Goal: Task Accomplishment & Management: Manage account settings

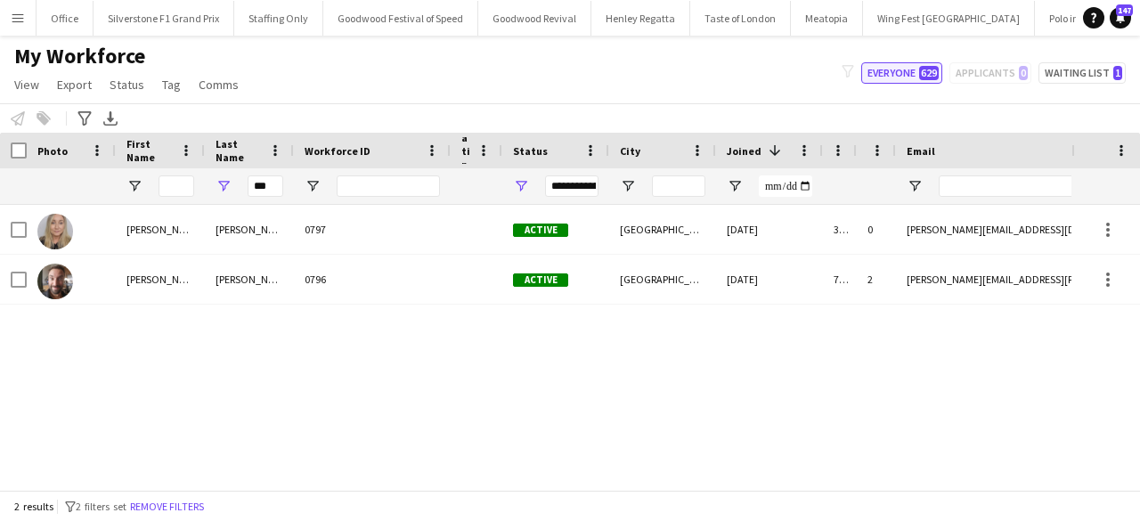
click at [898, 72] on button "Everyone 629" at bounding box center [901, 72] width 81 height 21
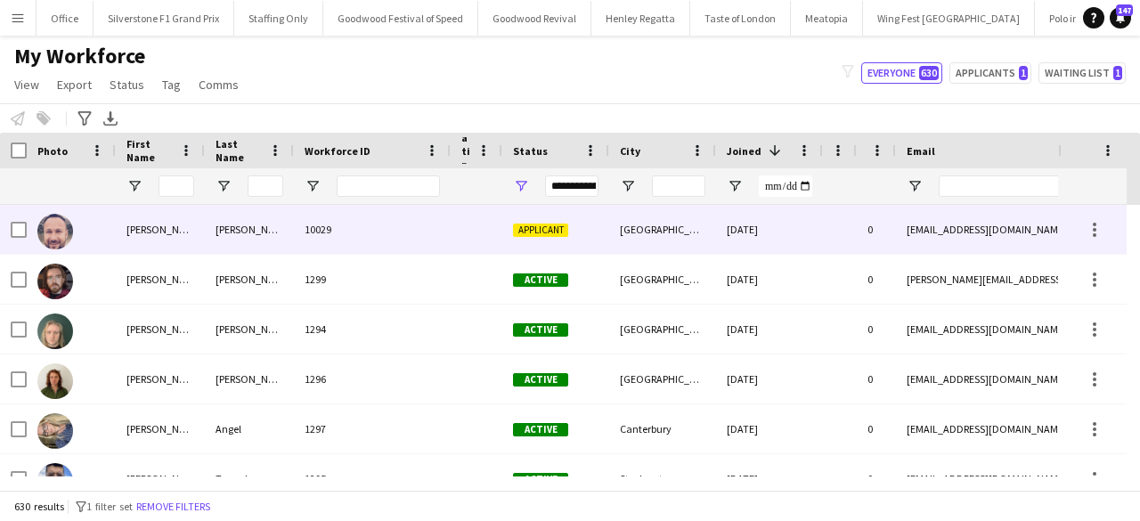
click at [281, 238] on div "[PERSON_NAME]" at bounding box center [249, 229] width 89 height 49
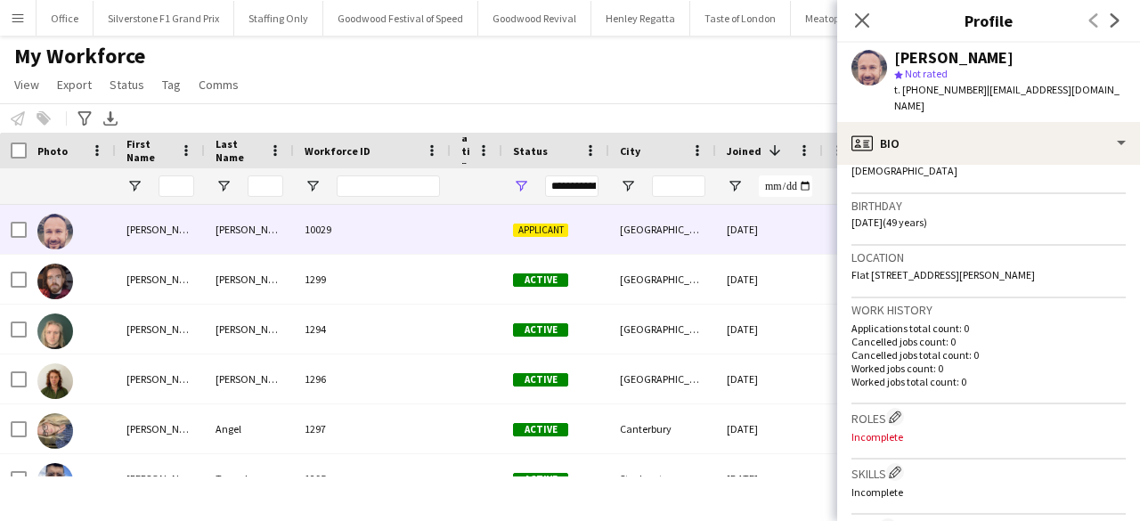
scroll to position [305, 0]
click at [897, 409] on app-icon "Edit crew company roles" at bounding box center [895, 415] width 12 height 12
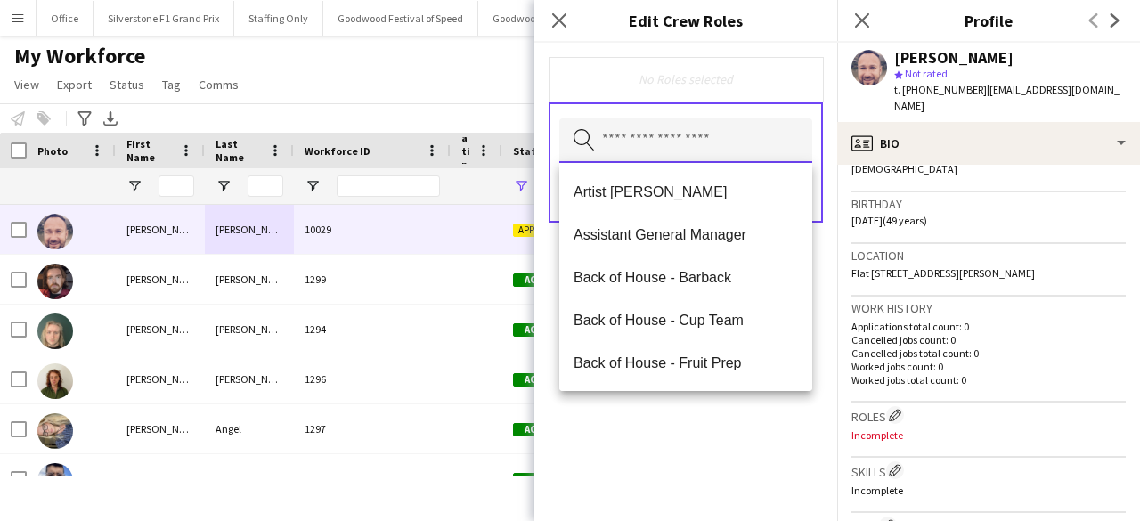
click at [700, 142] on input "text" at bounding box center [685, 140] width 253 height 45
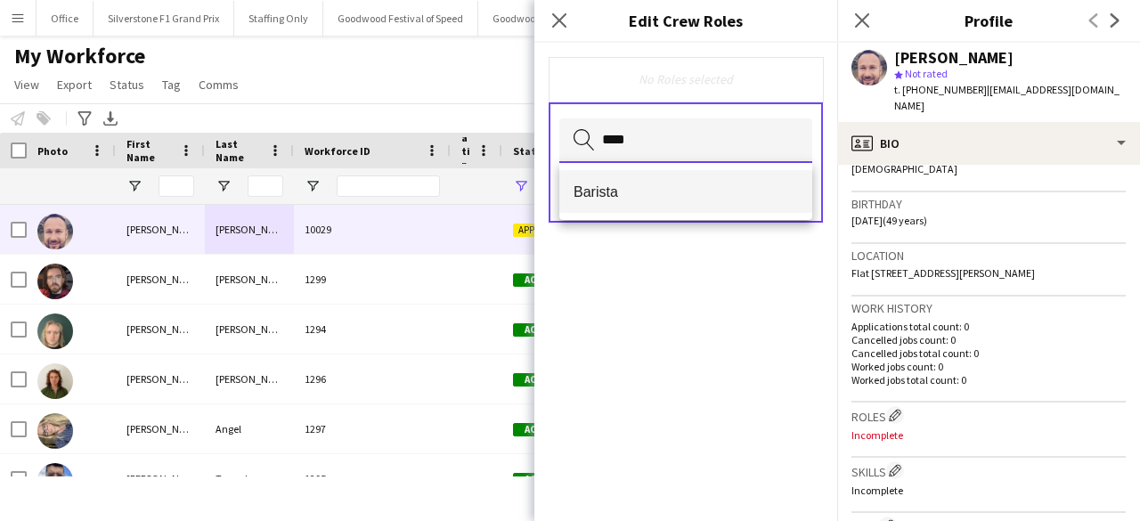
type input "****"
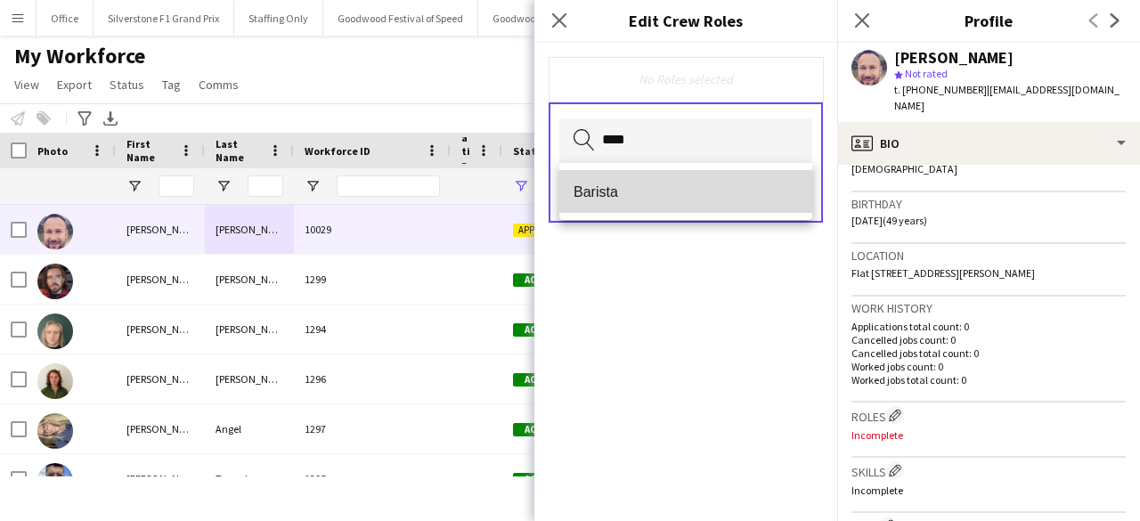
click at [620, 212] on mat-option "Barista" at bounding box center [685, 191] width 253 height 43
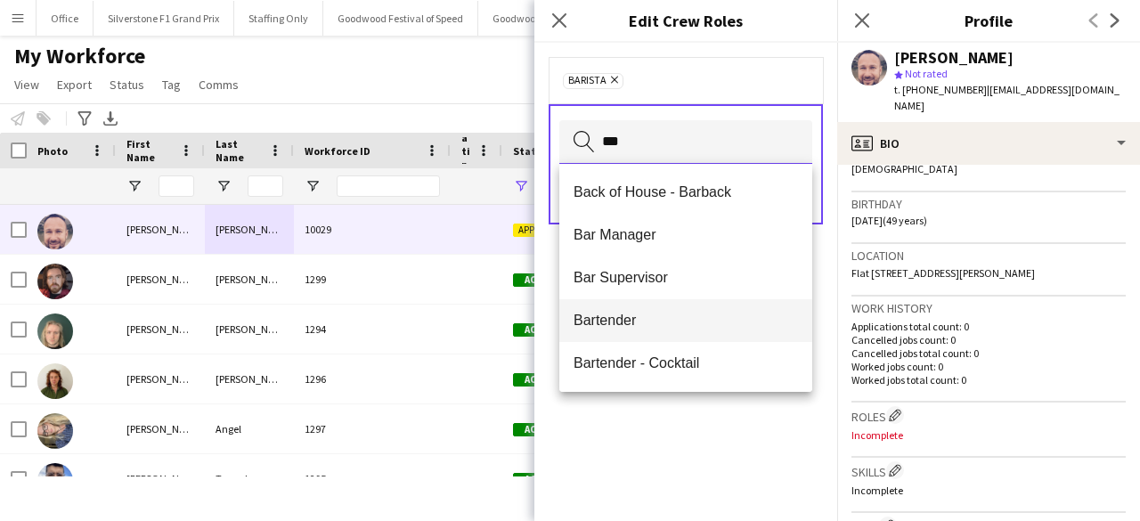
type input "***"
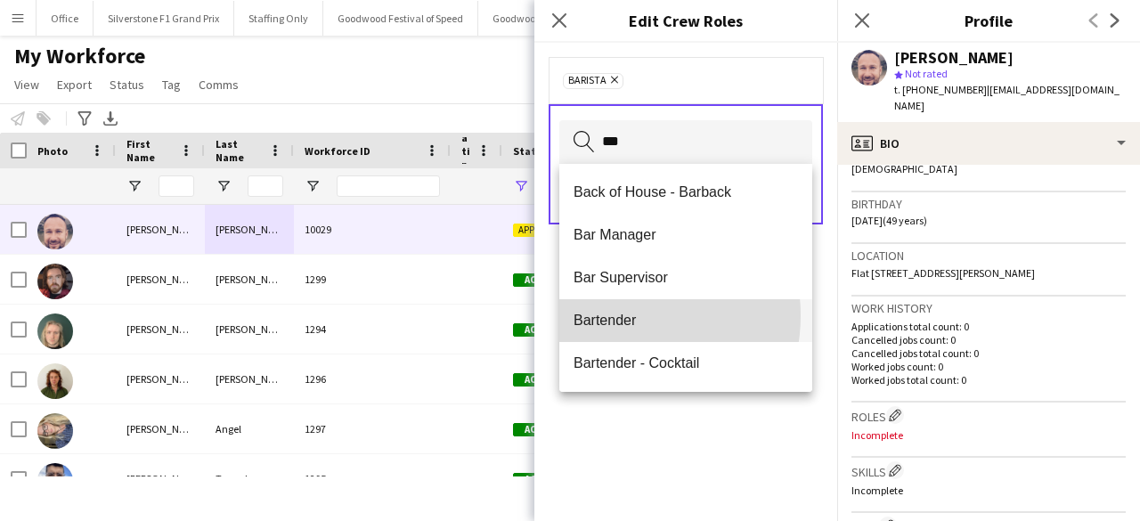
click at [613, 315] on span "Bartender" at bounding box center [685, 320] width 224 height 17
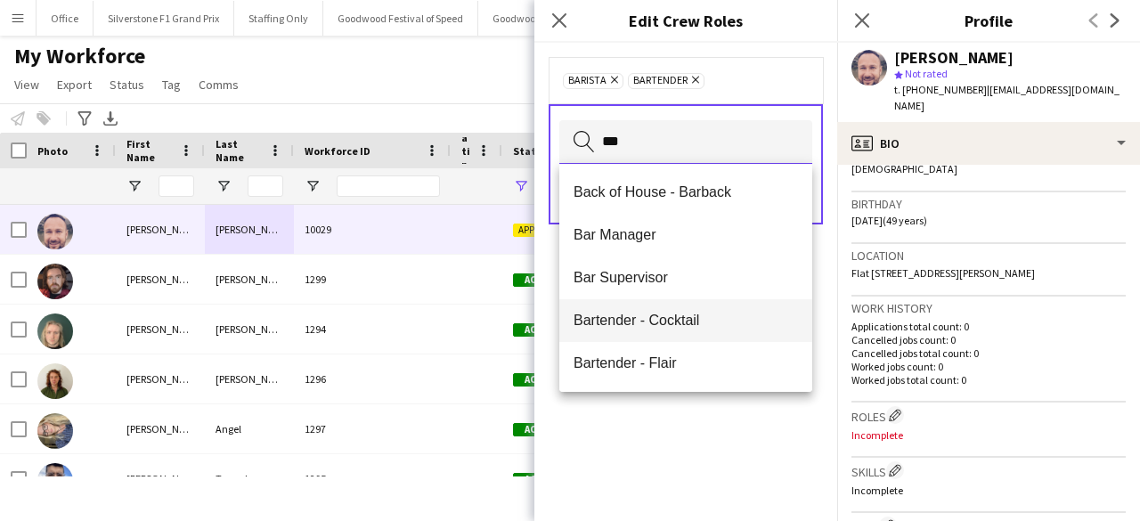
type input "***"
click at [670, 324] on span "Bartender - Cocktail" at bounding box center [685, 320] width 224 height 17
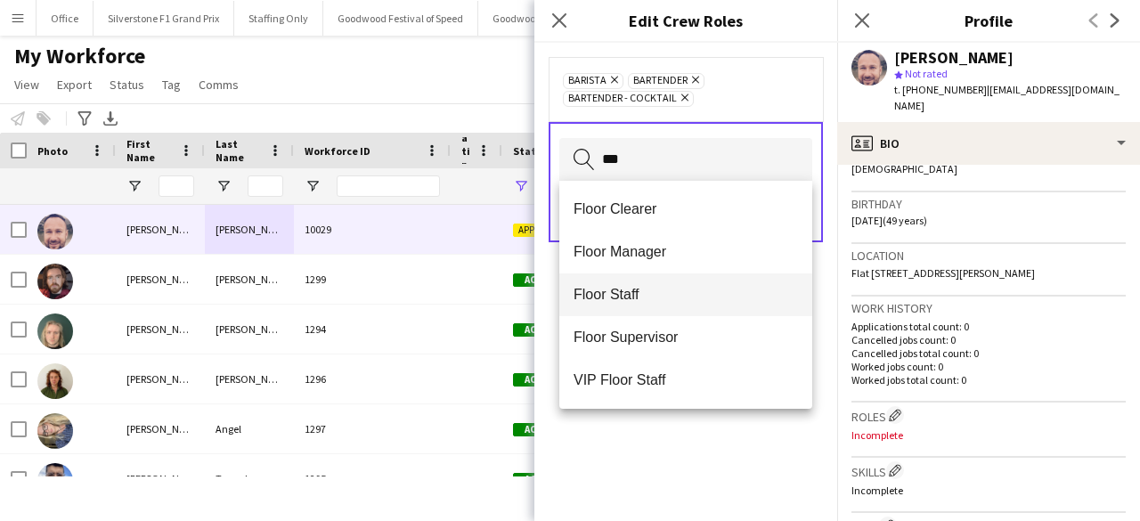
type input "***"
click at [611, 300] on span "Floor Staff" at bounding box center [685, 294] width 224 height 17
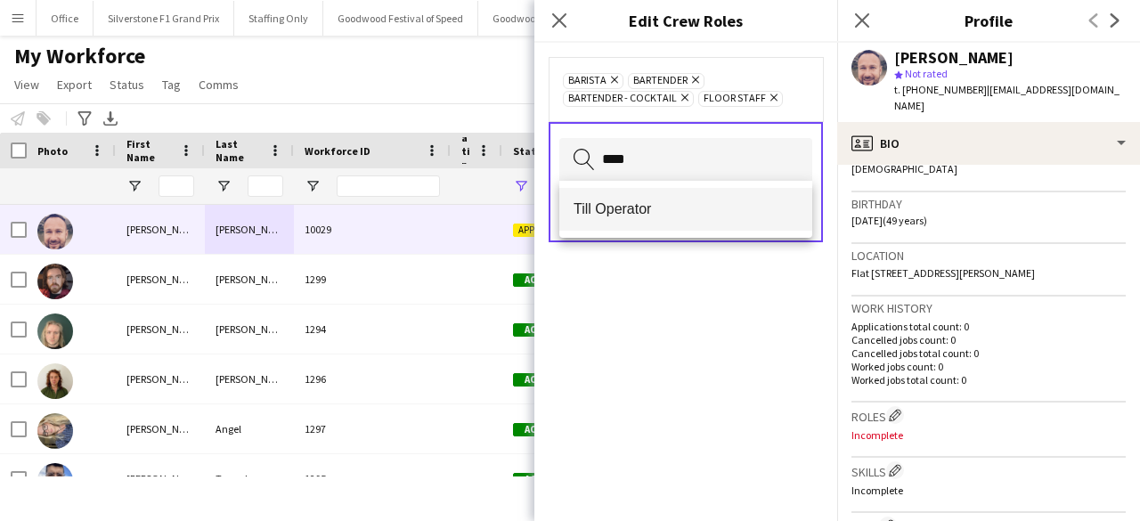
type input "****"
click at [629, 207] on span "Till Operator" at bounding box center [685, 208] width 224 height 17
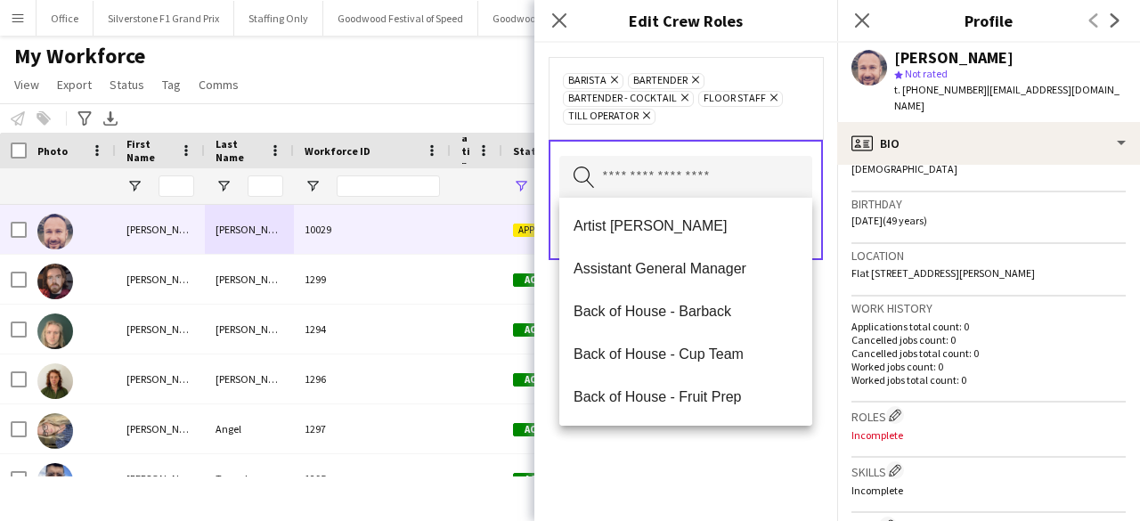
click at [618, 458] on div "Barista Remove Bartender Remove Bartender - Cocktail Remove Floor Staff Remove …" at bounding box center [685, 282] width 303 height 478
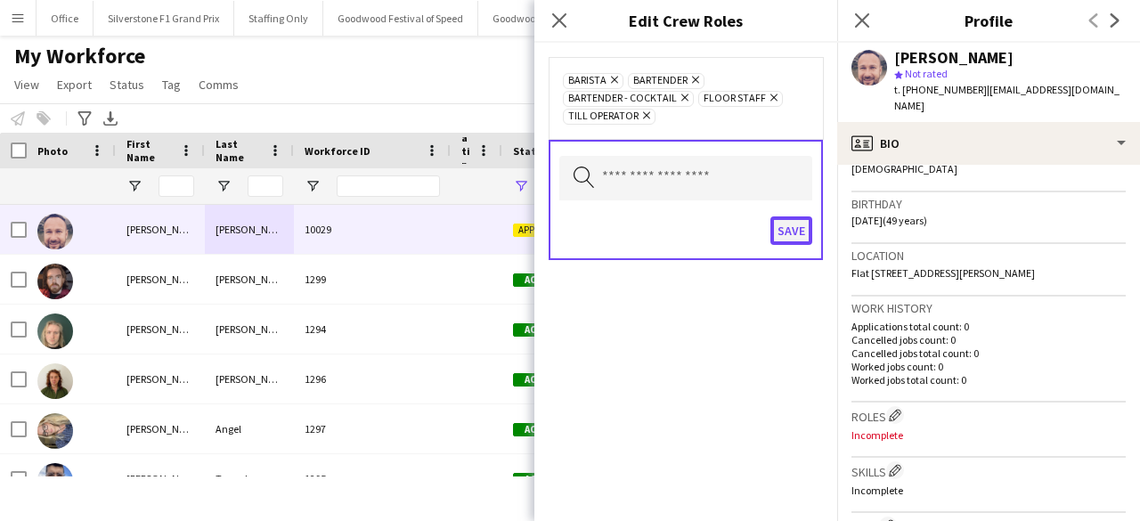
click at [793, 230] on button "Save" at bounding box center [791, 230] width 42 height 28
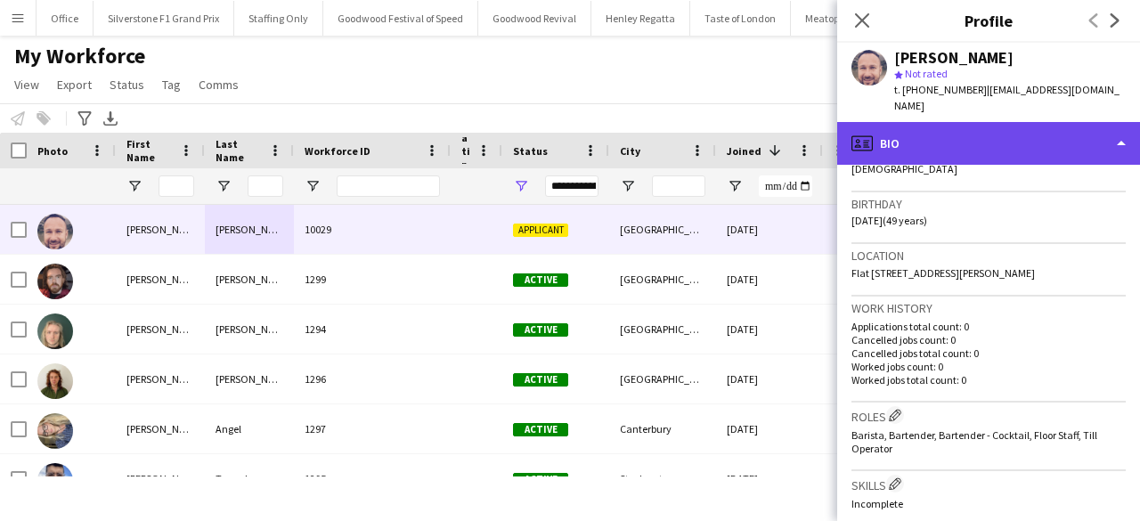
click at [913, 136] on div "profile Bio" at bounding box center [988, 143] width 303 height 43
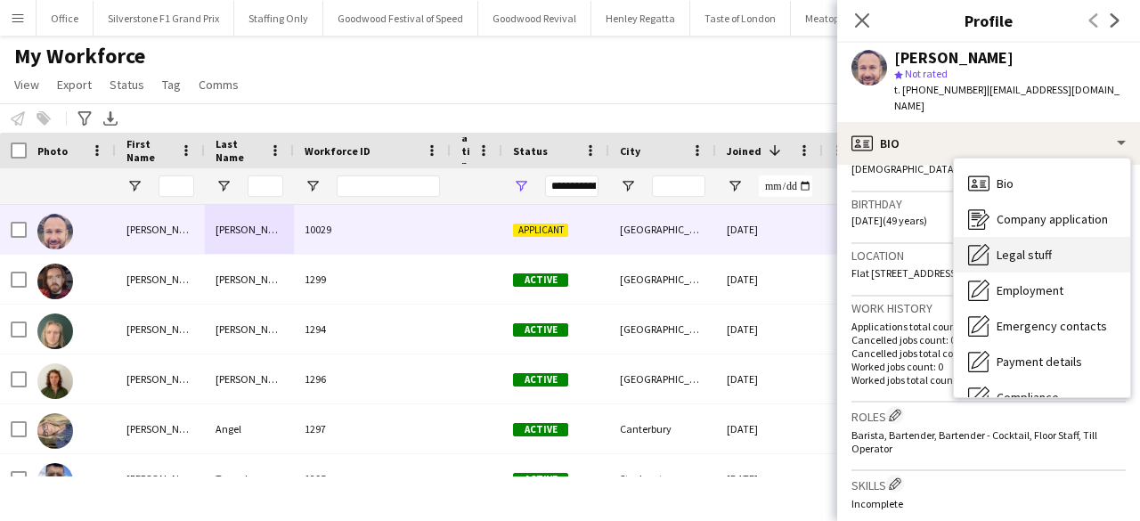
click at [1003, 247] on span "Legal stuff" at bounding box center [1023, 255] width 55 height 16
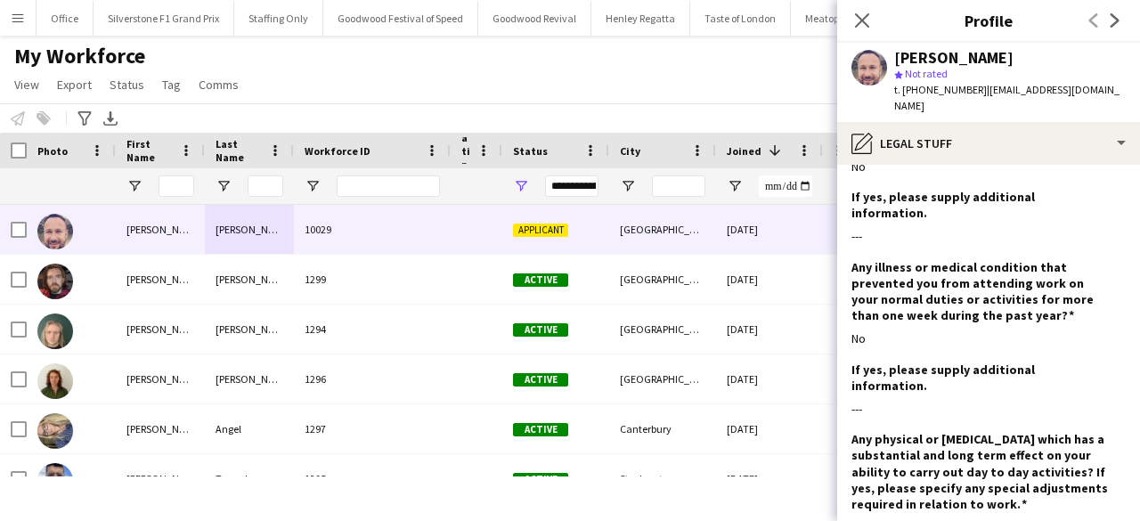
scroll to position [2426, 0]
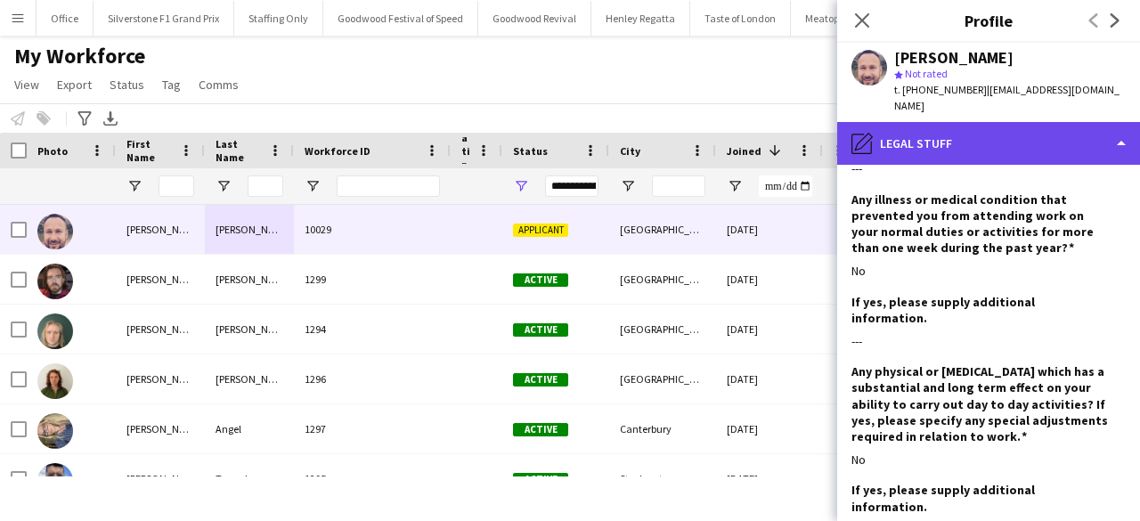
click at [977, 126] on div "pencil4 Legal stuff" at bounding box center [988, 143] width 303 height 43
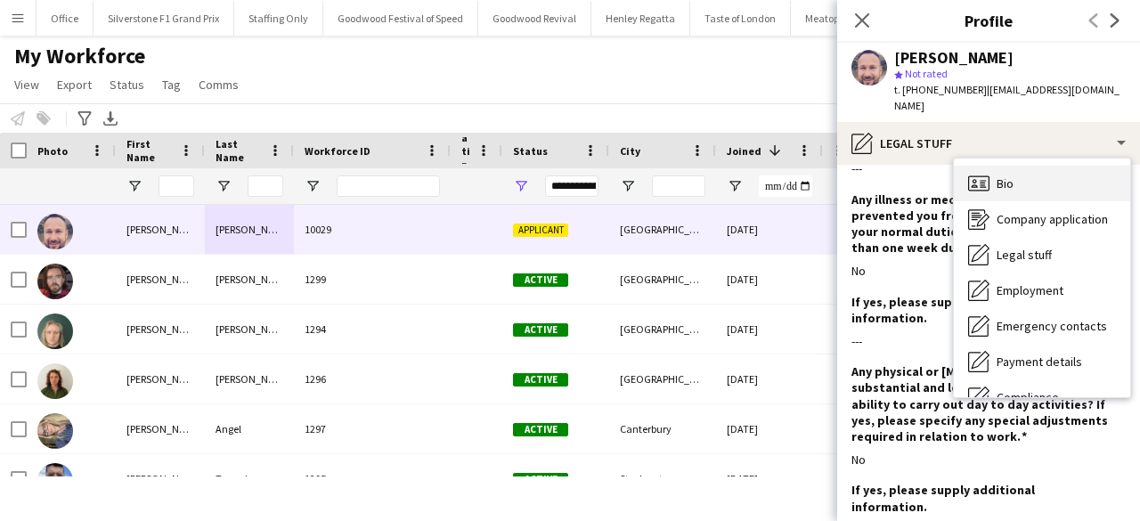
click at [1010, 175] on span "Bio" at bounding box center [1004, 183] width 17 height 16
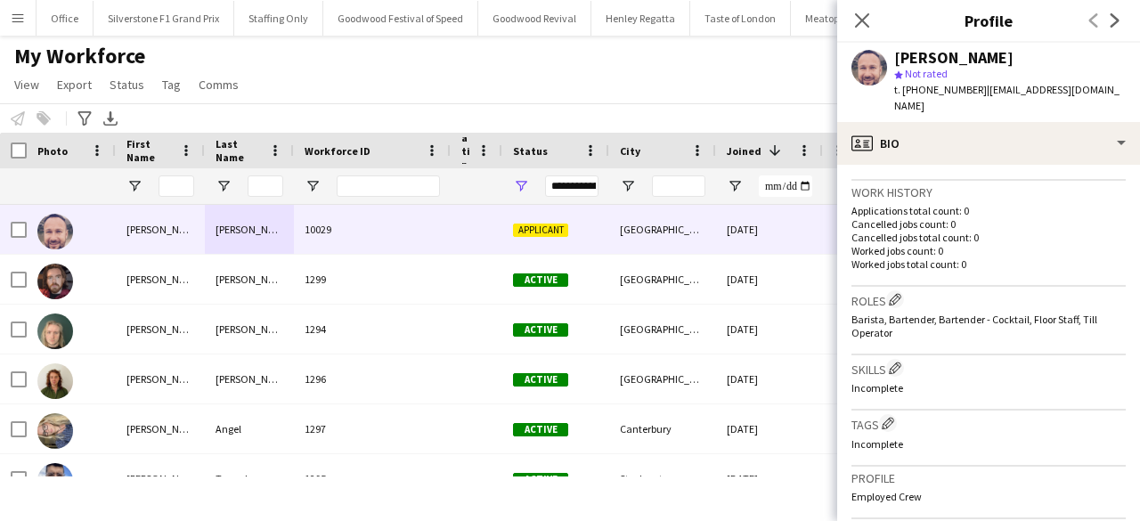
scroll to position [434, 0]
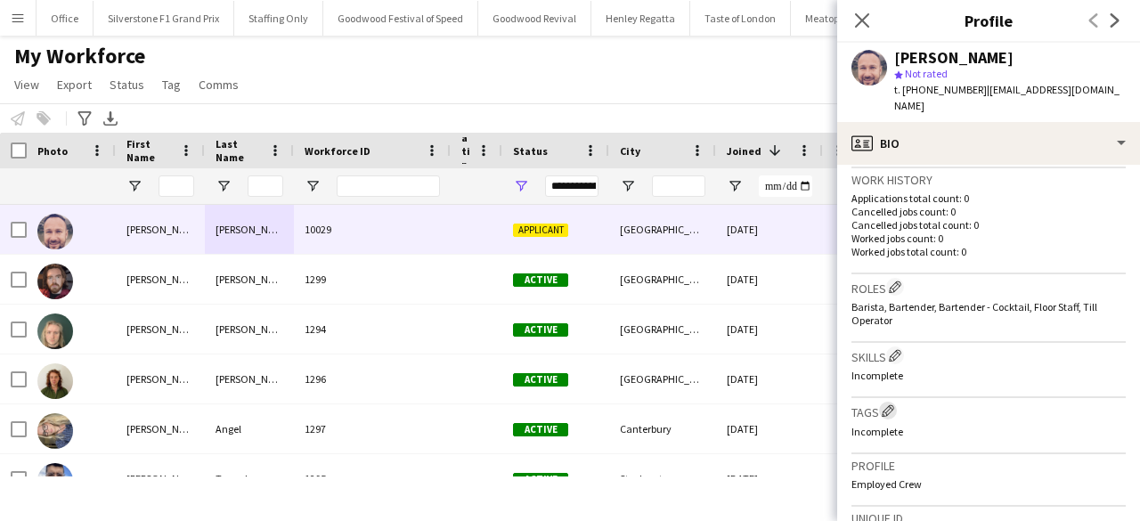
click at [892, 404] on app-icon "Edit crew company tags" at bounding box center [887, 410] width 12 height 12
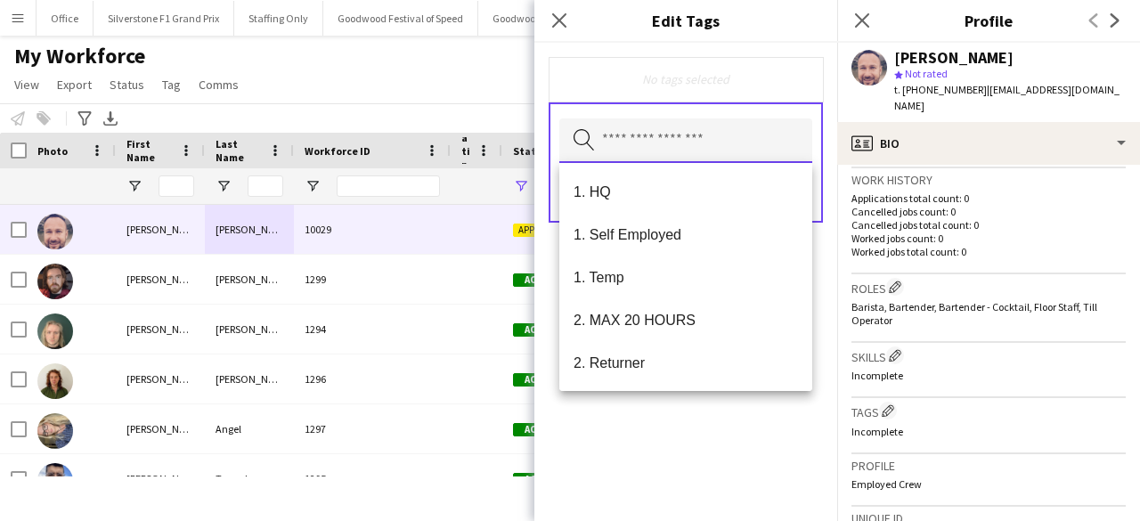
click at [657, 138] on input "text" at bounding box center [685, 140] width 253 height 45
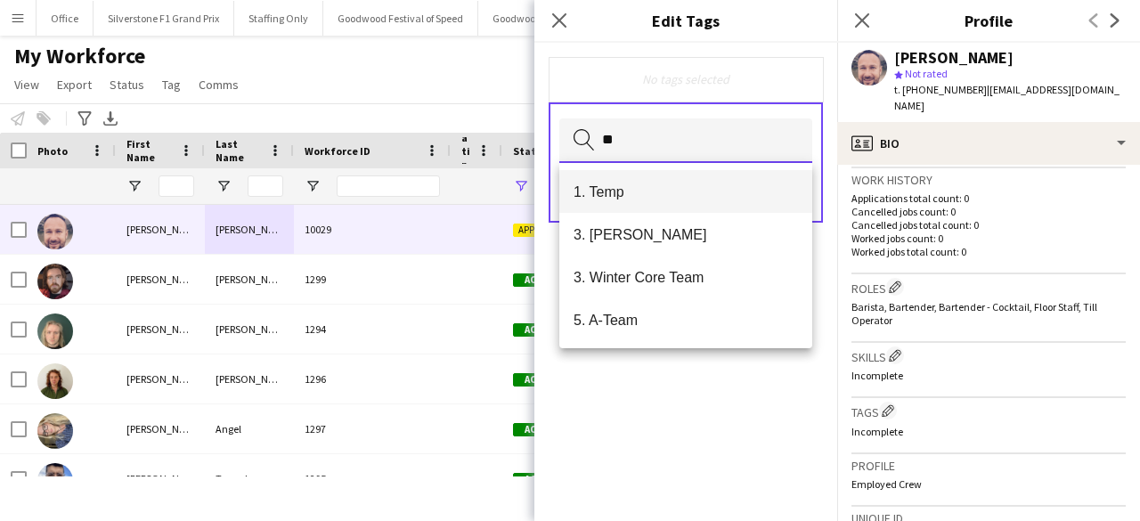
type input "**"
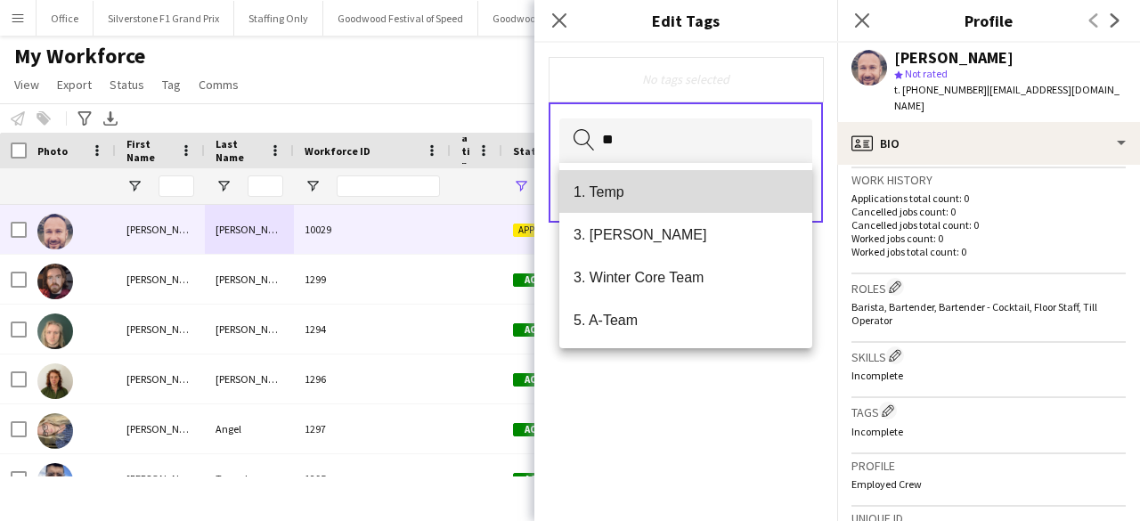
click at [600, 197] on span "1. Temp" at bounding box center [685, 191] width 224 height 17
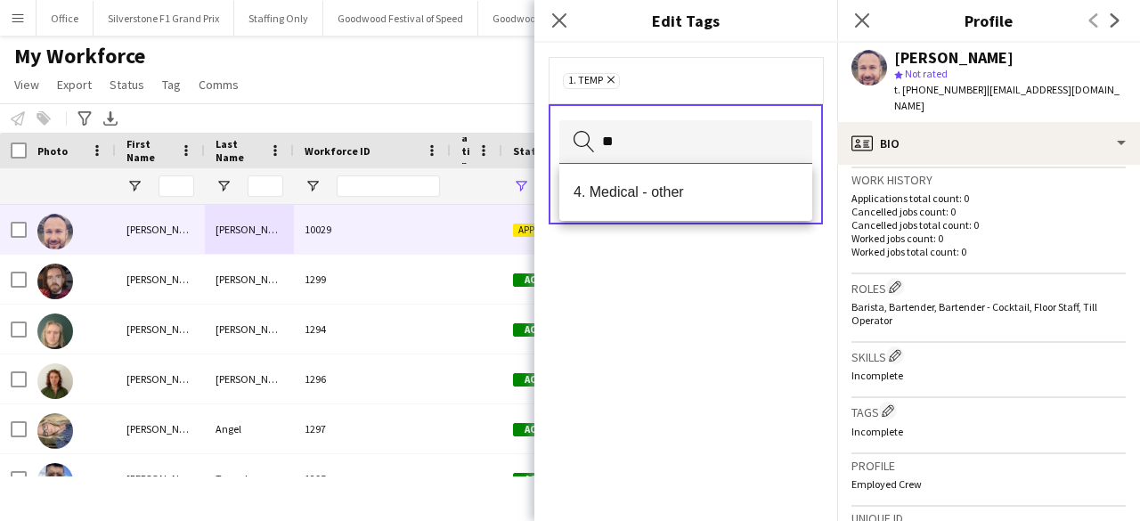
type input "**"
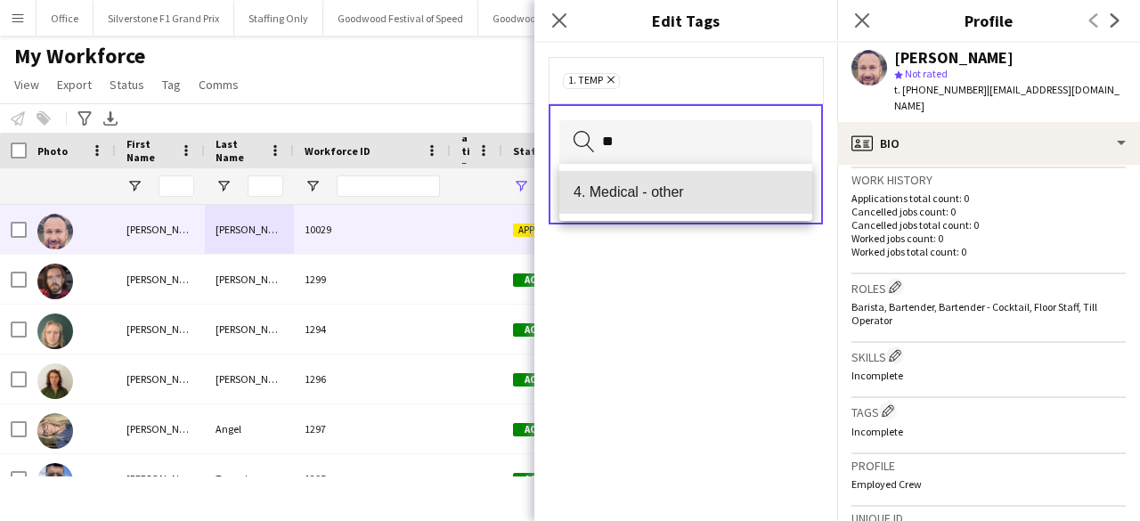
click at [600, 197] on span "4. Medical - other" at bounding box center [685, 191] width 224 height 17
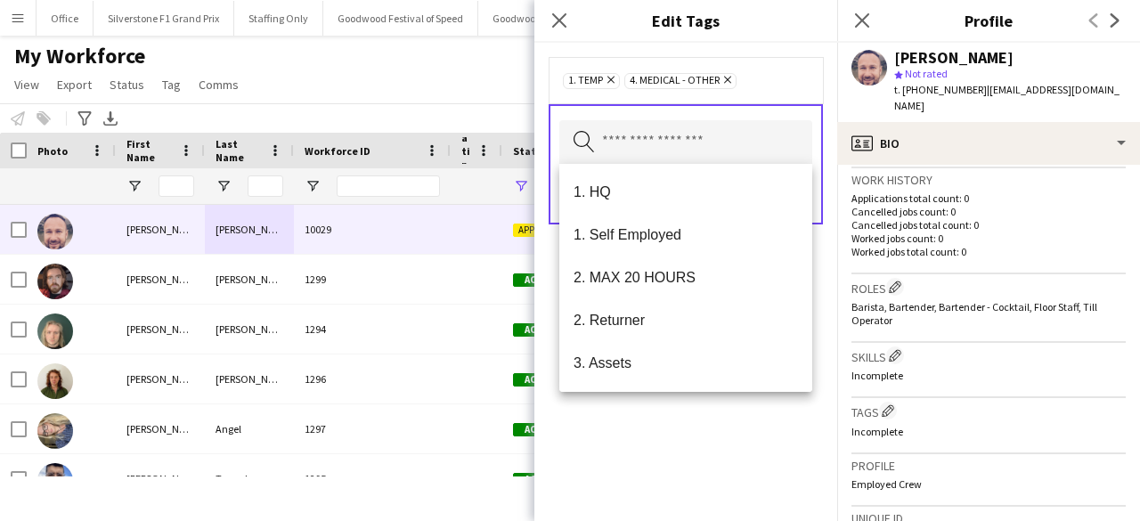
click at [598, 471] on div "1. Temp Remove 4. Medical - other Remove Search by tag name Save" at bounding box center [685, 282] width 303 height 478
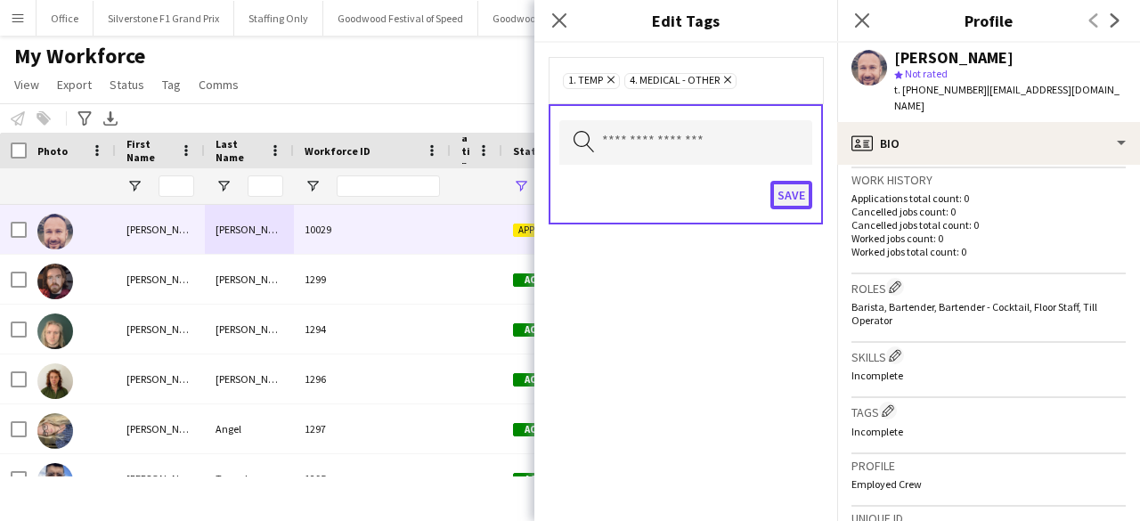
click at [791, 195] on button "Save" at bounding box center [791, 195] width 42 height 28
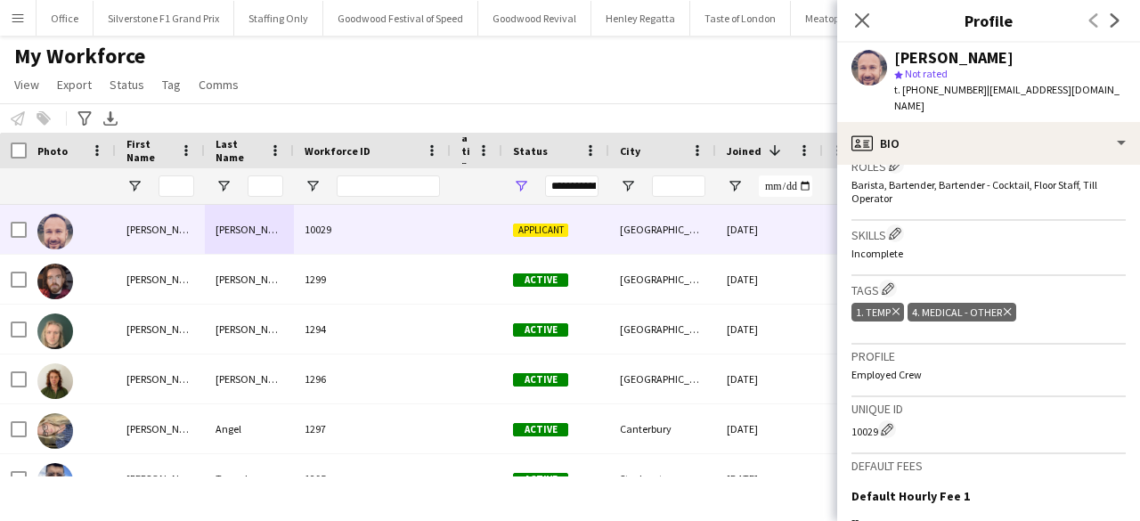
scroll to position [556, 0]
click at [892, 422] on app-icon "Edit crew unique ID" at bounding box center [887, 428] width 12 height 12
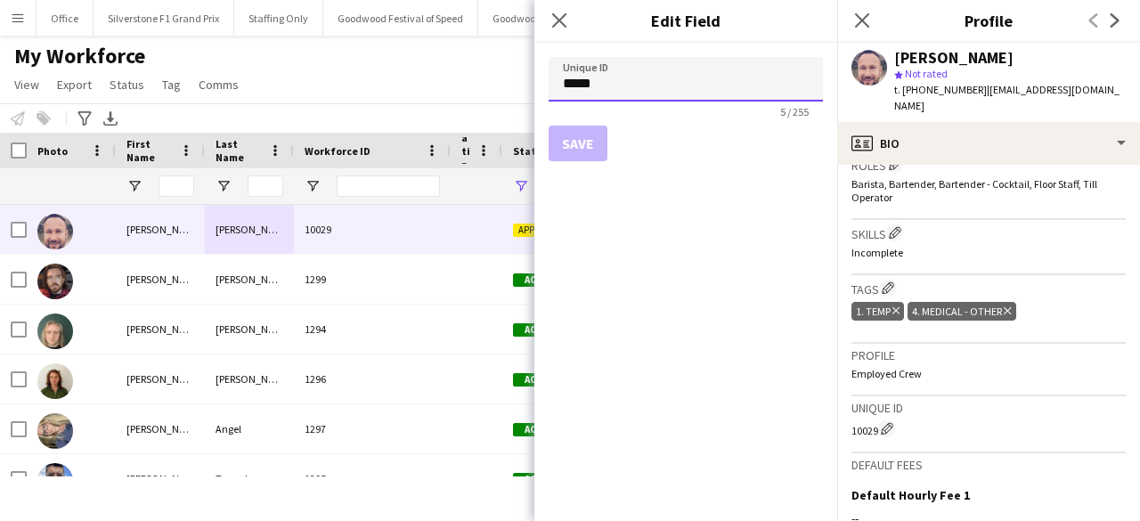
click at [593, 80] on input "*****" at bounding box center [685, 79] width 274 height 45
type input "****"
click at [578, 154] on button "Save" at bounding box center [577, 144] width 59 height 36
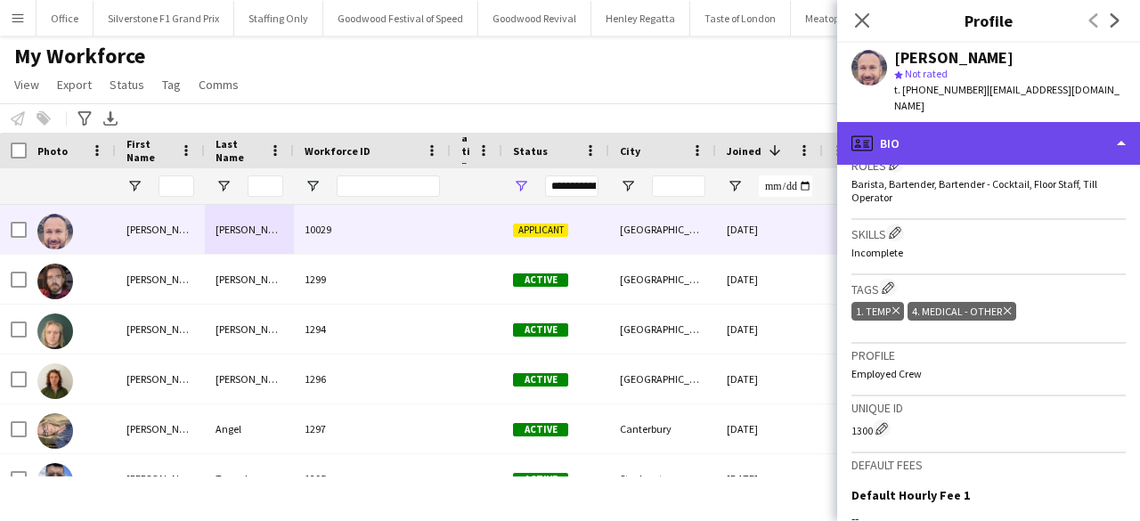
click at [948, 122] on div "profile Bio" at bounding box center [988, 143] width 303 height 43
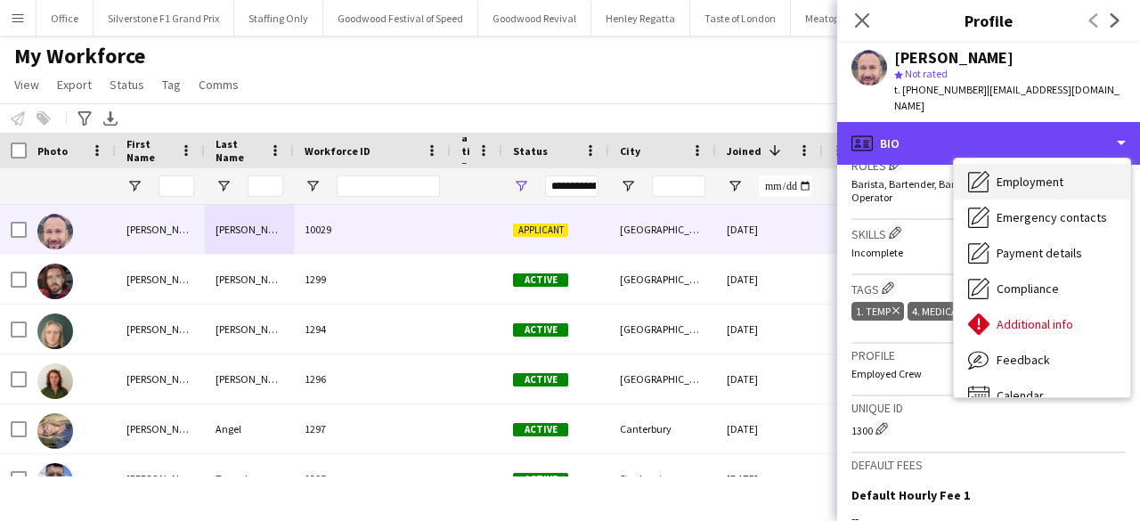
scroll to position [112, 0]
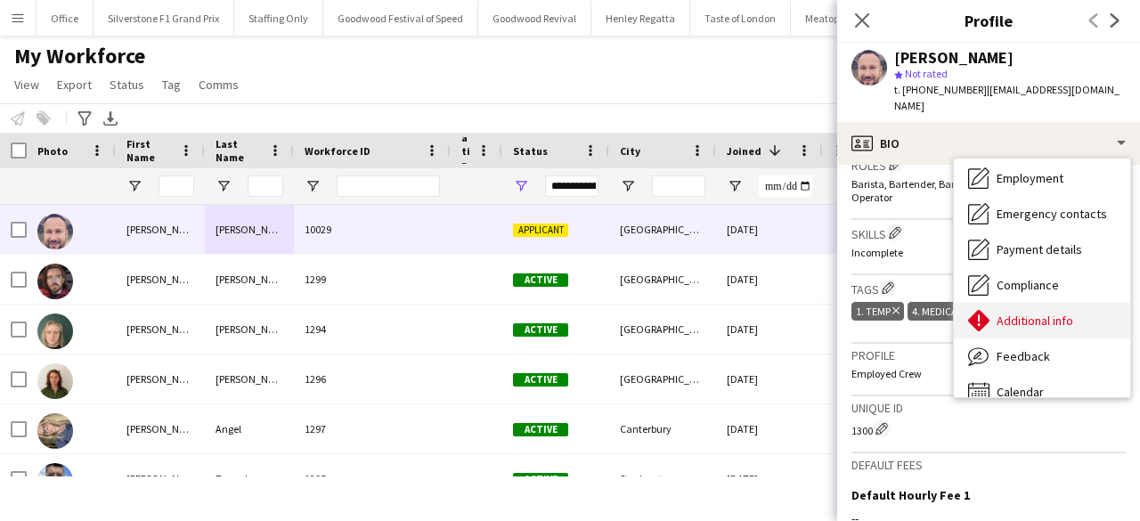
click at [1022, 313] on span "Additional info" at bounding box center [1034, 321] width 77 height 16
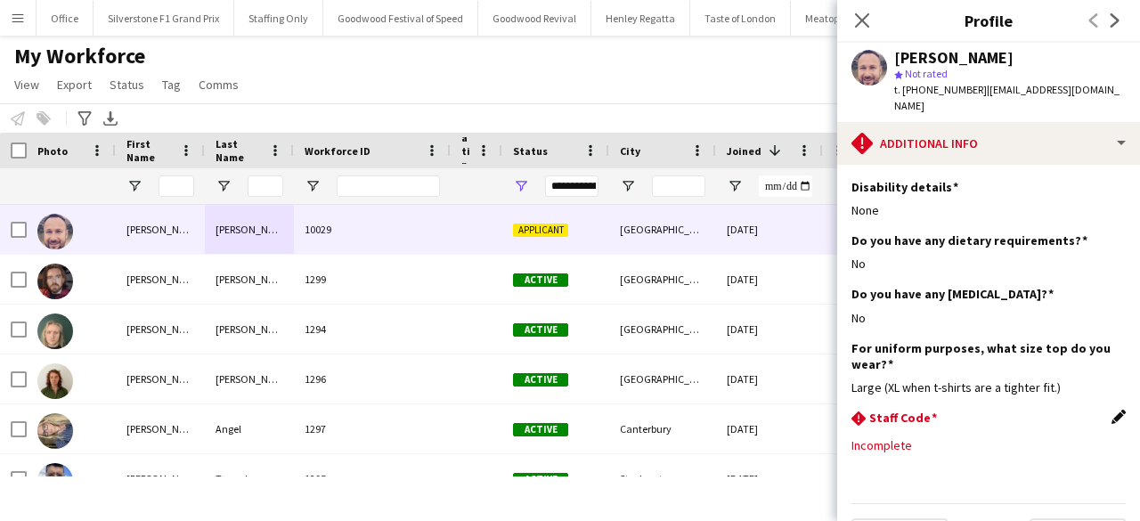
click at [1111, 410] on app-icon "Edit this field" at bounding box center [1118, 417] width 14 height 14
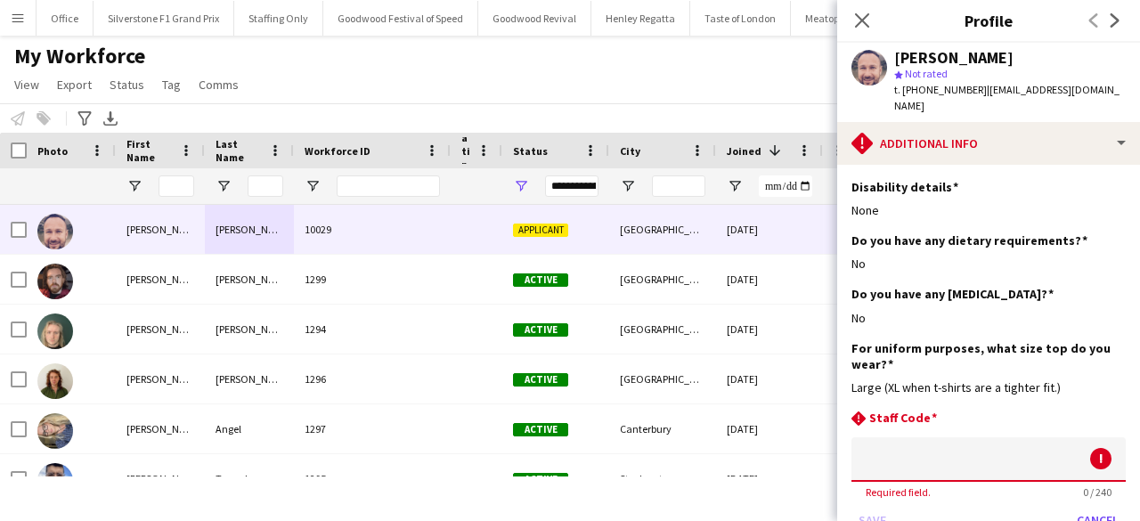
click at [919, 444] on input at bounding box center [988, 459] width 274 height 45
paste input "****"
type input "****"
click at [878, 506] on button "Save" at bounding box center [872, 520] width 42 height 28
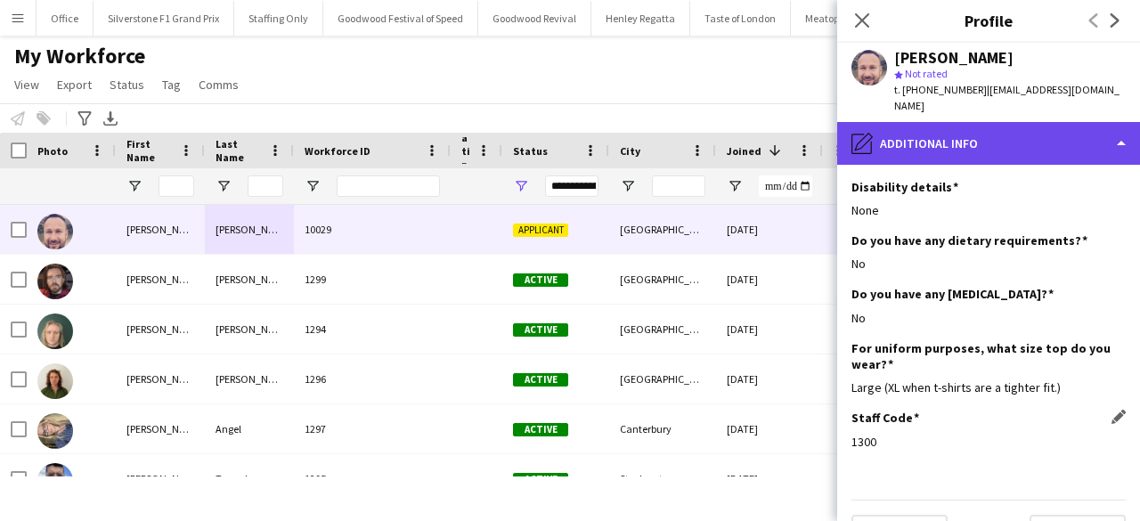
click at [962, 142] on div "pencil4 Additional info" at bounding box center [988, 143] width 303 height 43
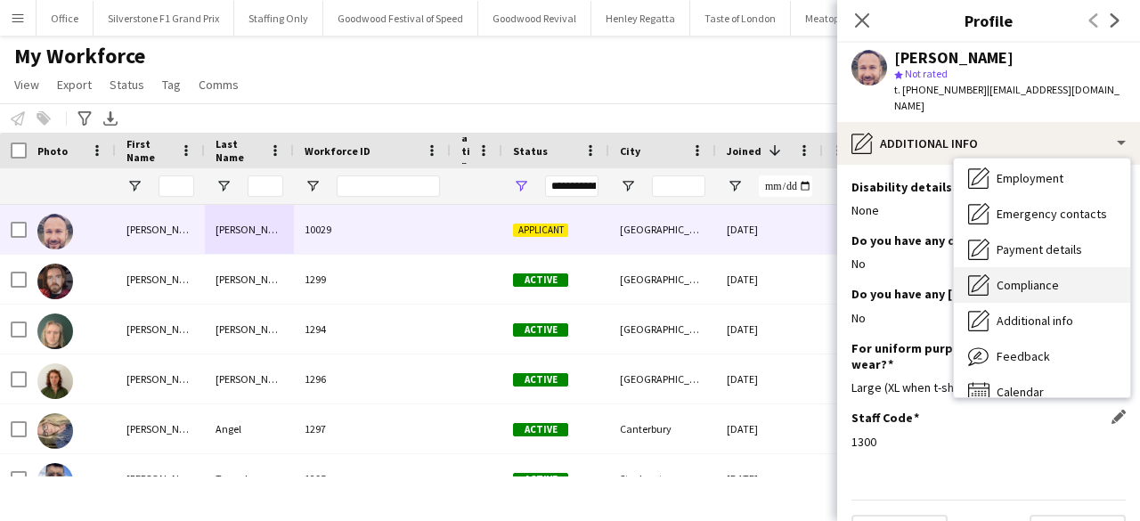
click at [1018, 277] on span "Compliance" at bounding box center [1027, 285] width 62 height 16
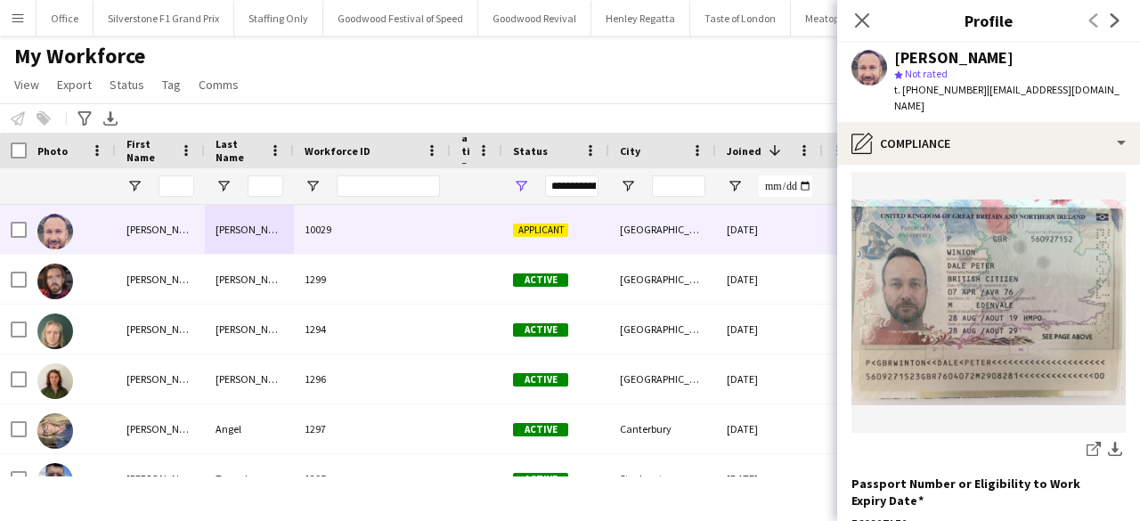
scroll to position [160, 0]
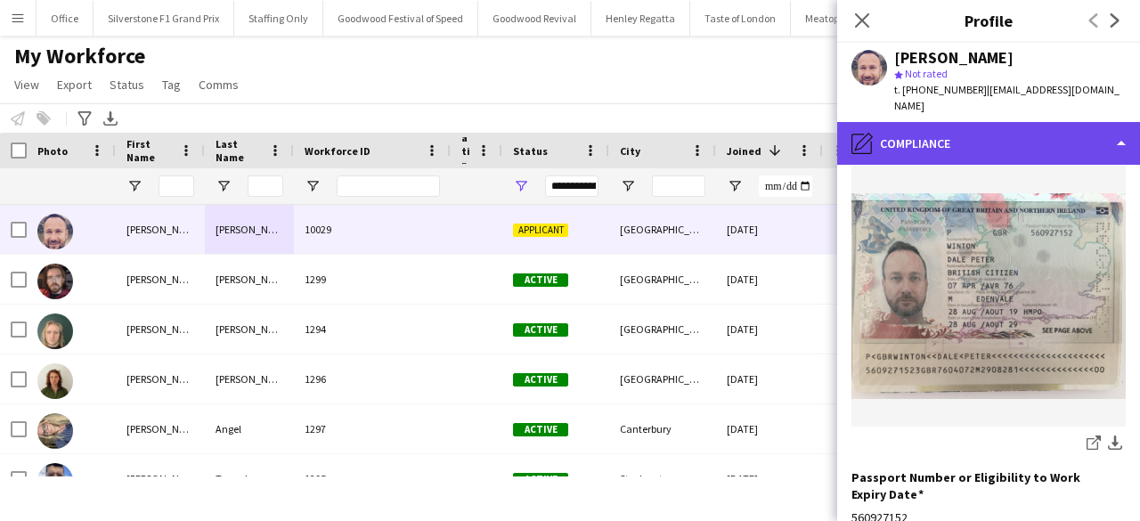
click at [965, 122] on div "pencil4 Compliance" at bounding box center [988, 143] width 303 height 43
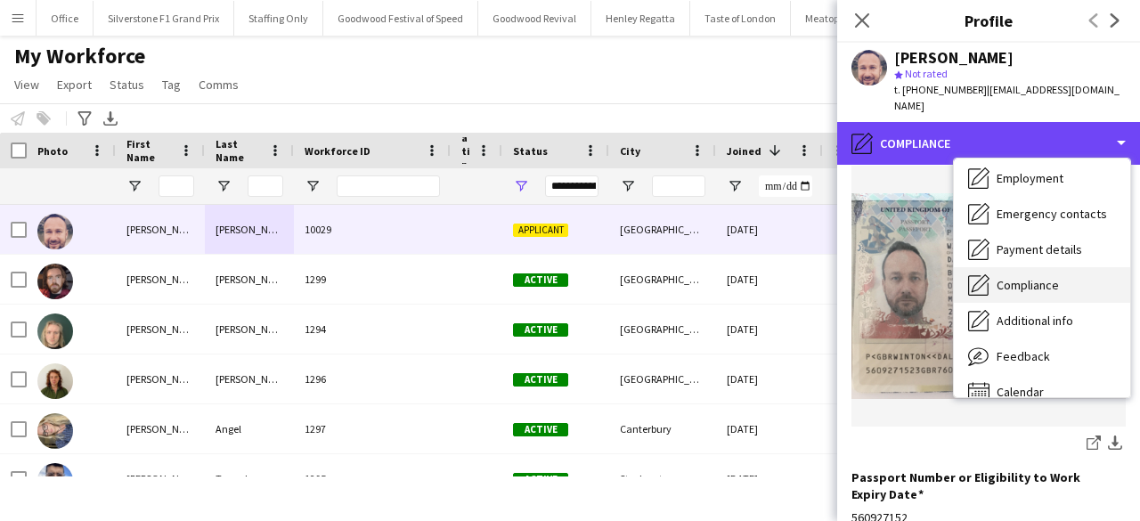
scroll to position [132, 0]
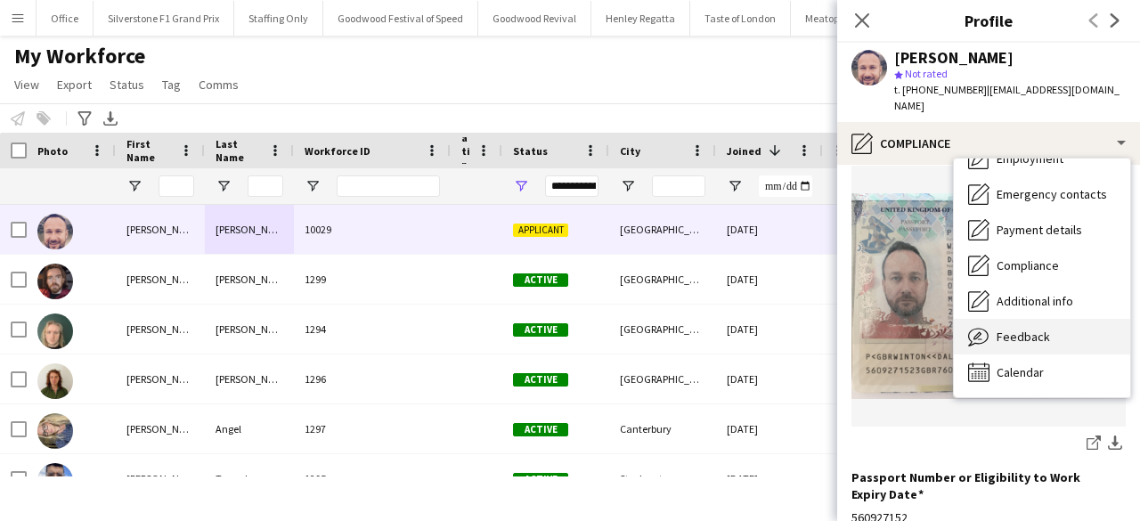
click at [1027, 329] on span "Feedback" at bounding box center [1022, 337] width 53 height 16
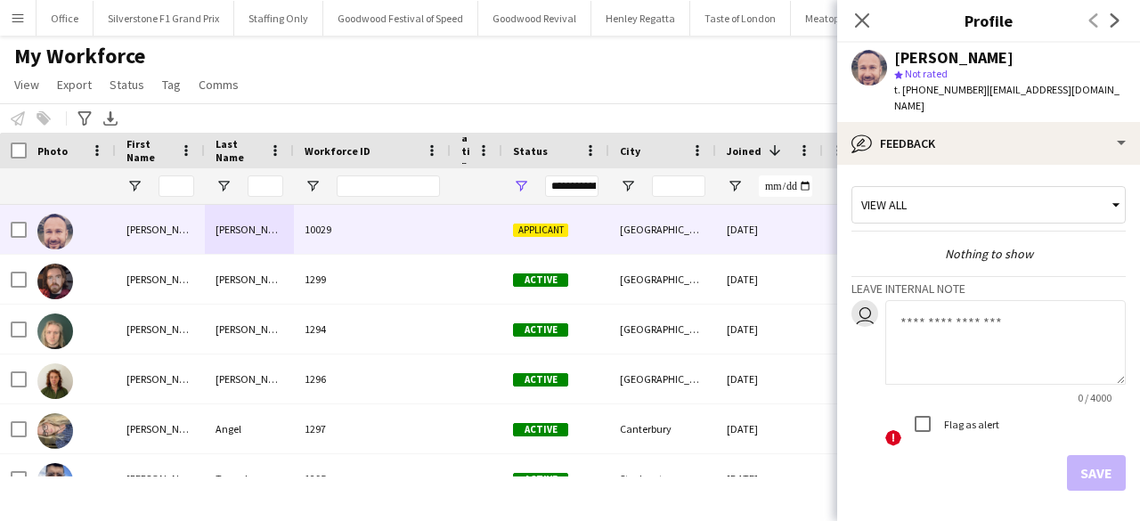
click at [995, 318] on textarea at bounding box center [1005, 342] width 240 height 85
type textarea "**********"
click at [1076, 457] on button "Save" at bounding box center [1096, 473] width 59 height 36
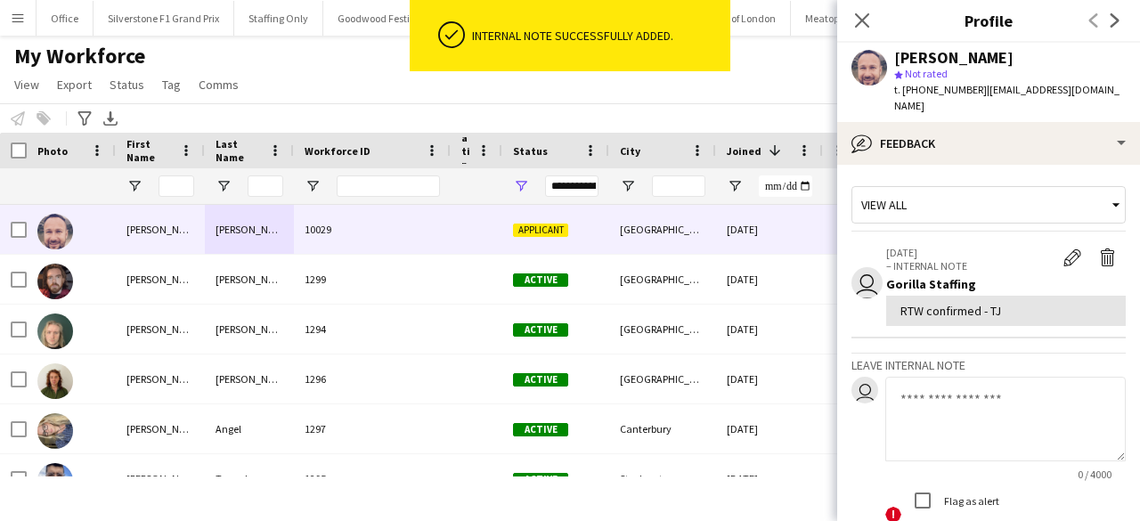
click at [933, 412] on textarea at bounding box center [1005, 419] width 240 height 85
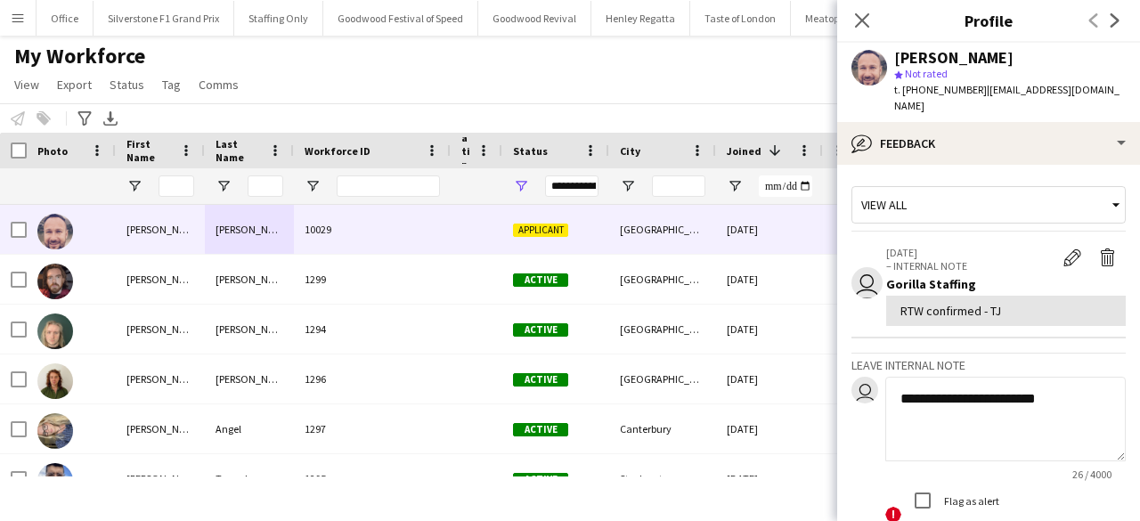
paste textarea "**********"
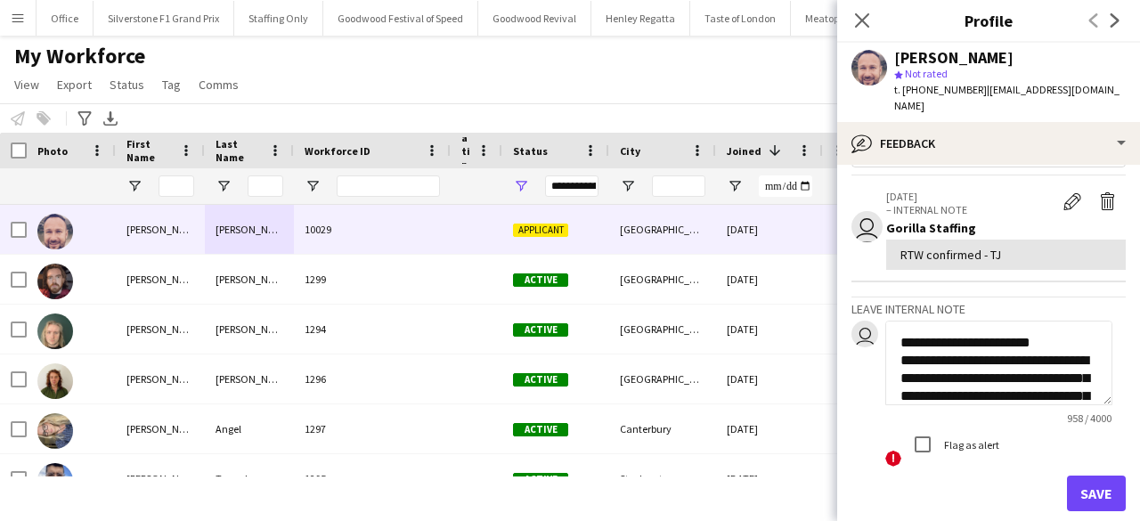
scroll to position [62, 0]
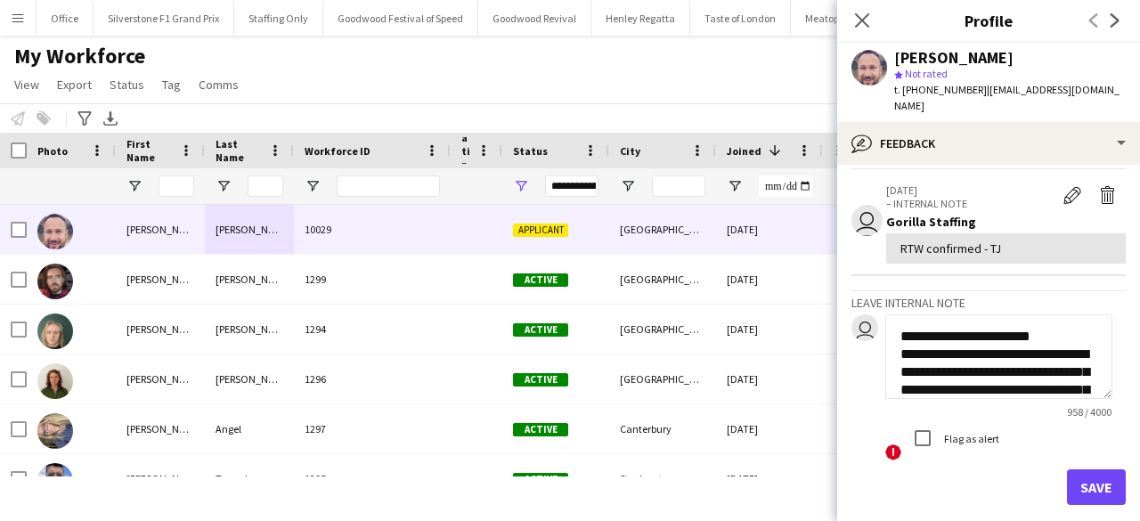
type textarea "**********"
click at [1076, 473] on button "Save" at bounding box center [1096, 487] width 59 height 36
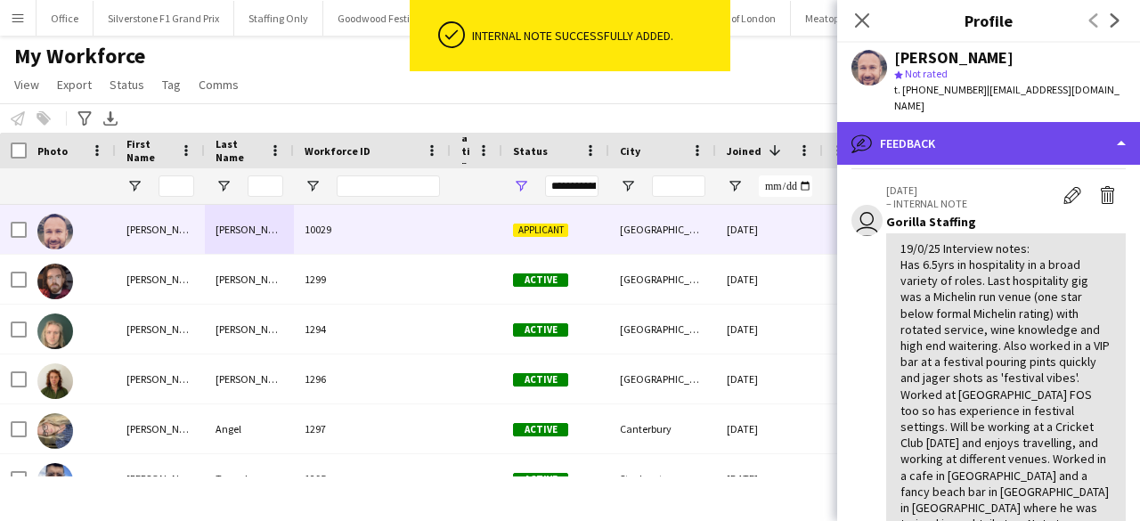
click at [1013, 134] on div "bubble-pencil Feedback" at bounding box center [988, 143] width 303 height 43
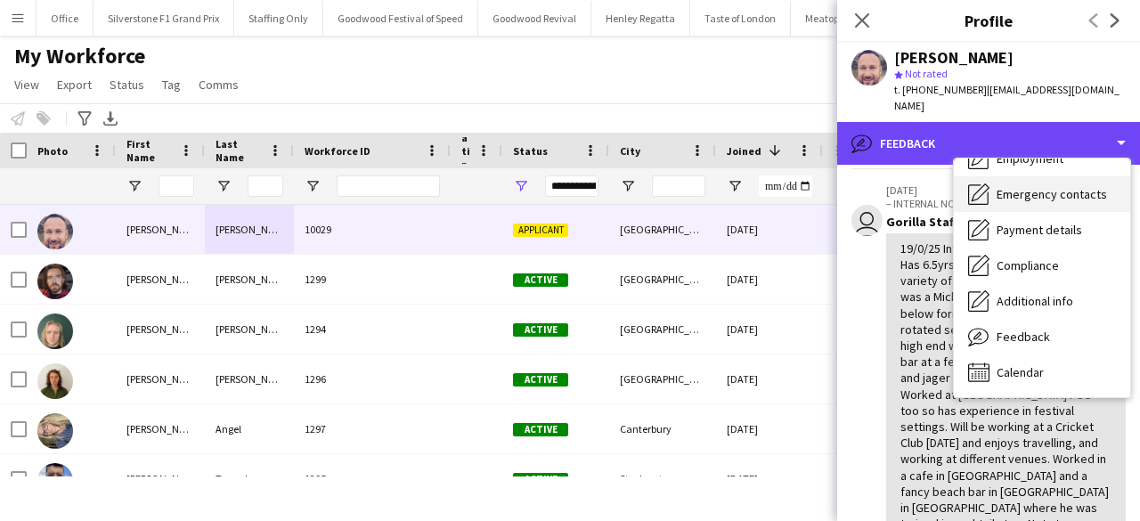
scroll to position [0, 0]
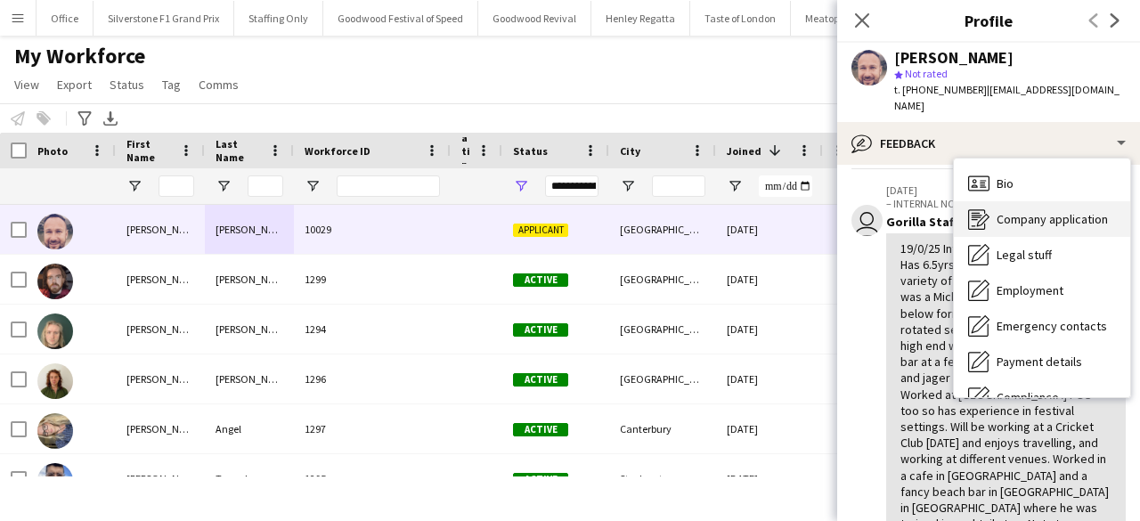
click at [1054, 201] on div "Company application Company application" at bounding box center [1042, 219] width 176 height 36
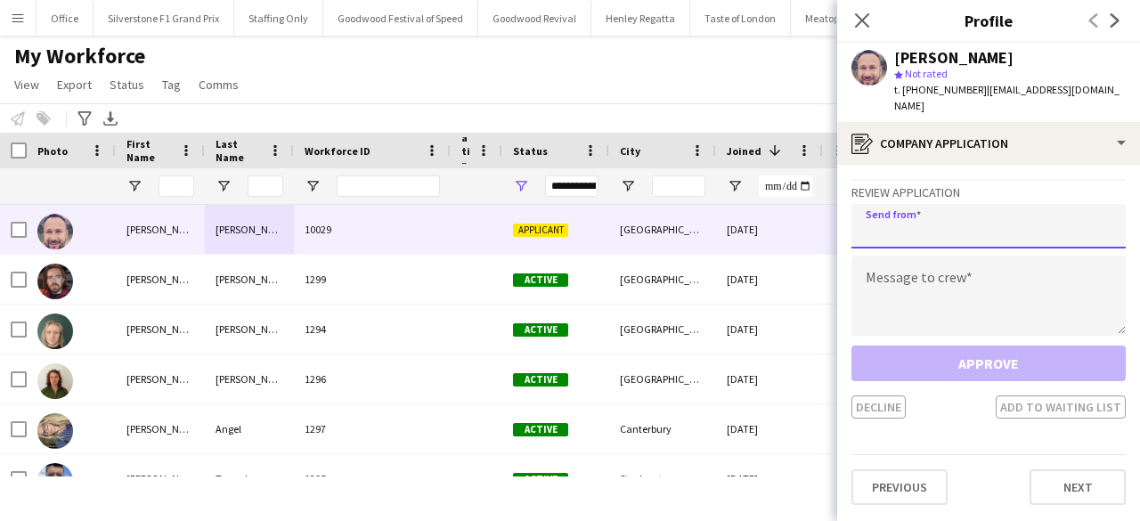
click at [944, 224] on input "email" at bounding box center [988, 226] width 274 height 45
paste input "**********"
type input "**********"
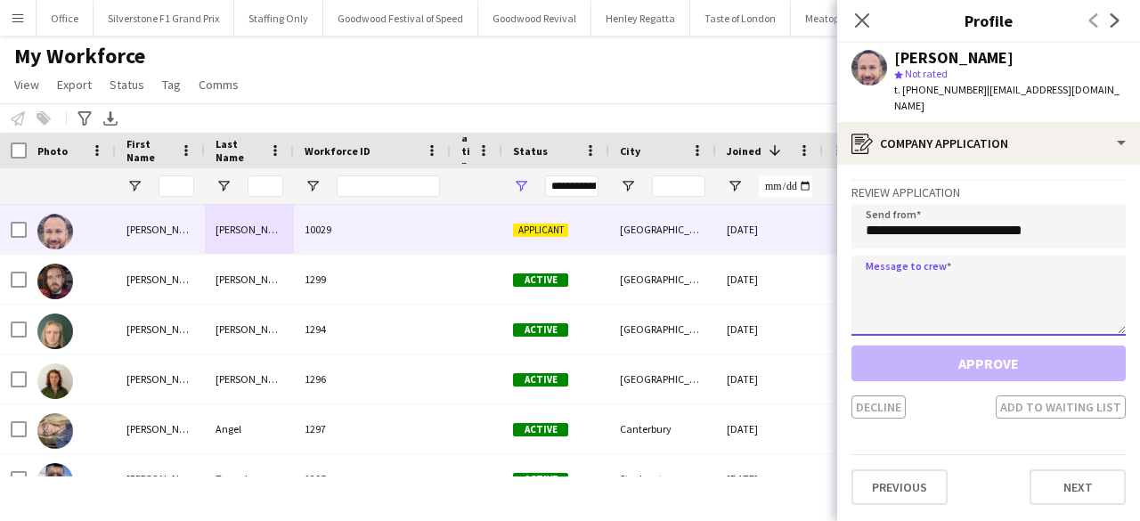
click at [1020, 256] on textarea at bounding box center [988, 296] width 274 height 80
paste textarea "**********"
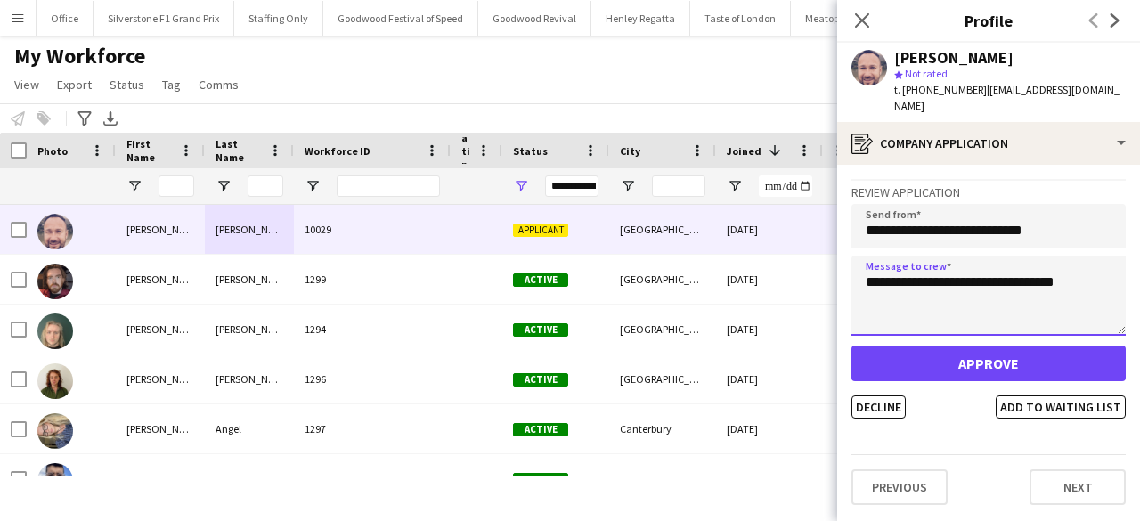
type textarea "**********"
click at [991, 83] on span "| [EMAIL_ADDRESS][DOMAIN_NAME]" at bounding box center [1006, 97] width 225 height 29
copy span "[EMAIL_ADDRESS][DOMAIN_NAME]"
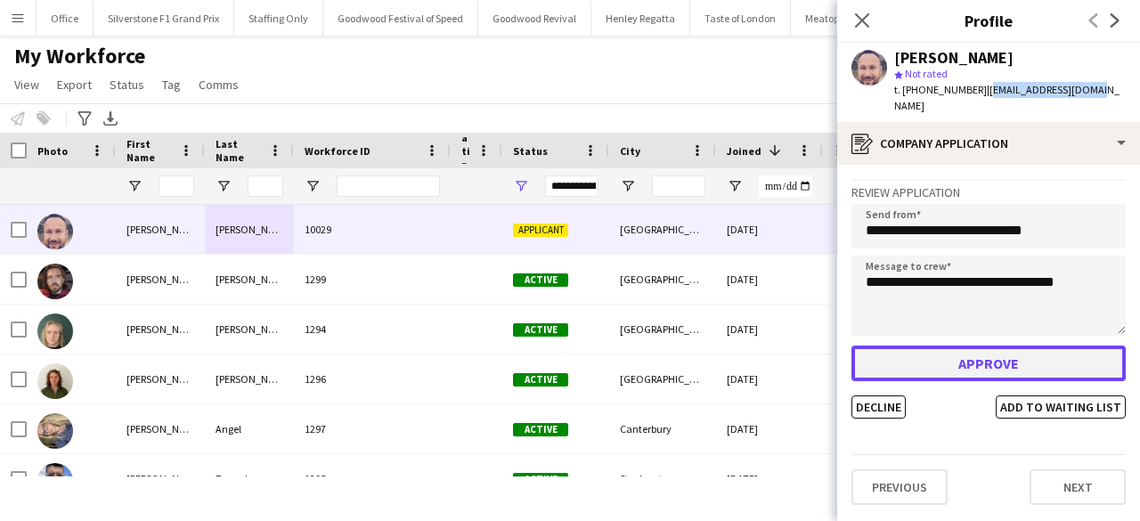
click at [981, 345] on button "Approve" at bounding box center [988, 363] width 274 height 36
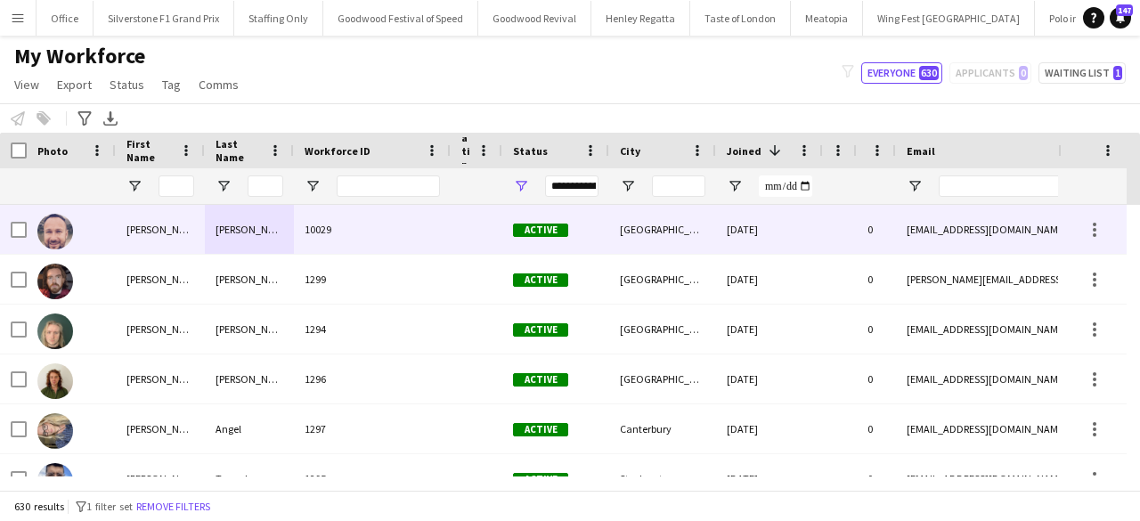
click at [427, 236] on div "10029" at bounding box center [372, 229] width 157 height 49
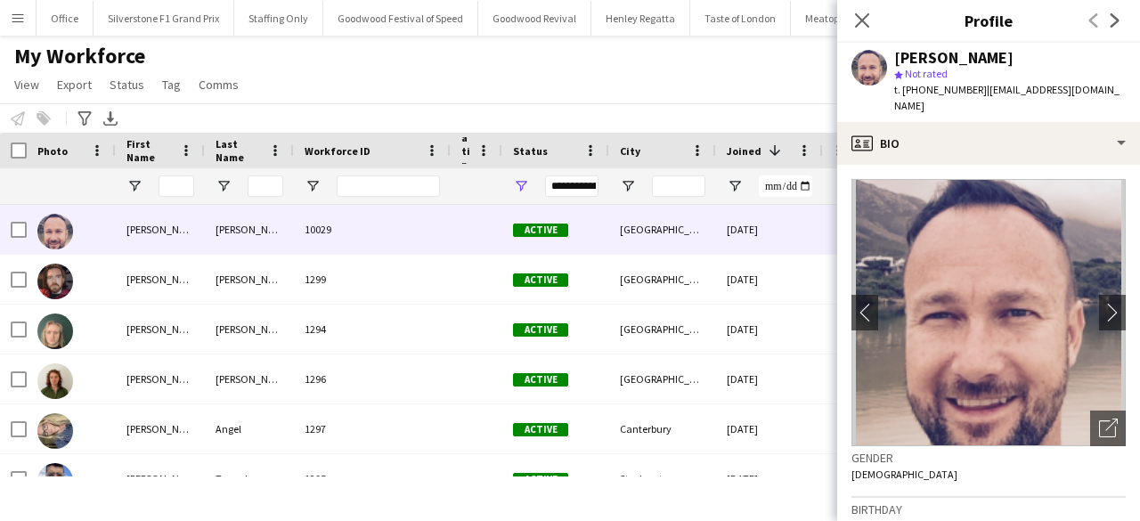
click at [944, 89] on span "t. [PHONE_NUMBER]" at bounding box center [940, 89] width 93 height 13
copy span "447429141882"
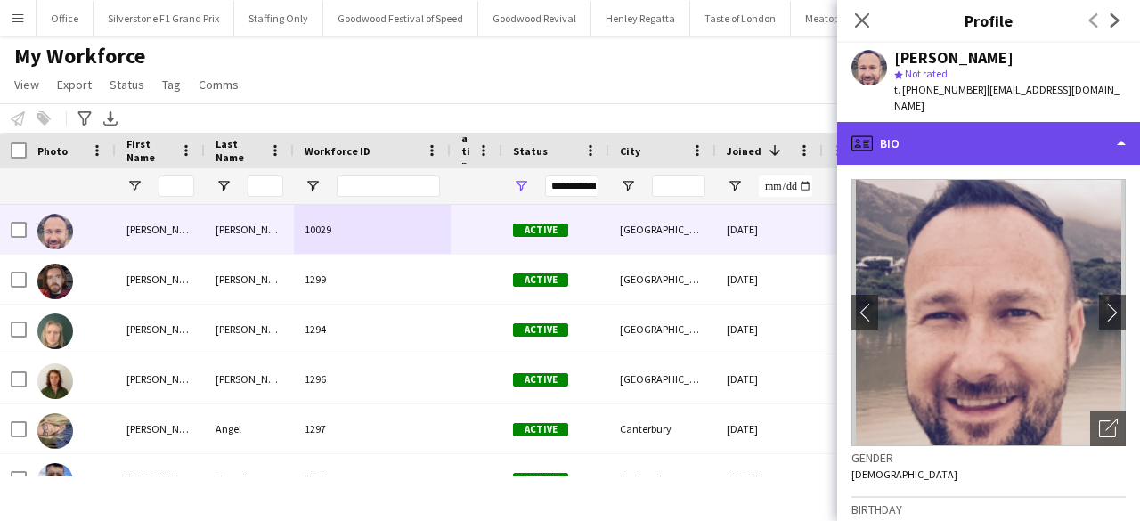
click at [918, 135] on div "profile Bio" at bounding box center [988, 143] width 303 height 43
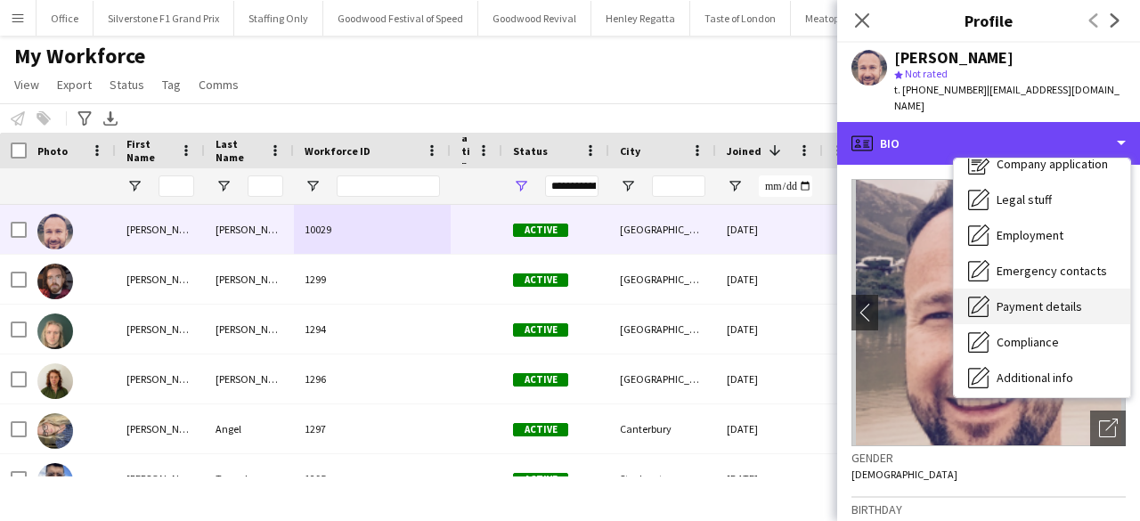
scroll to position [57, 0]
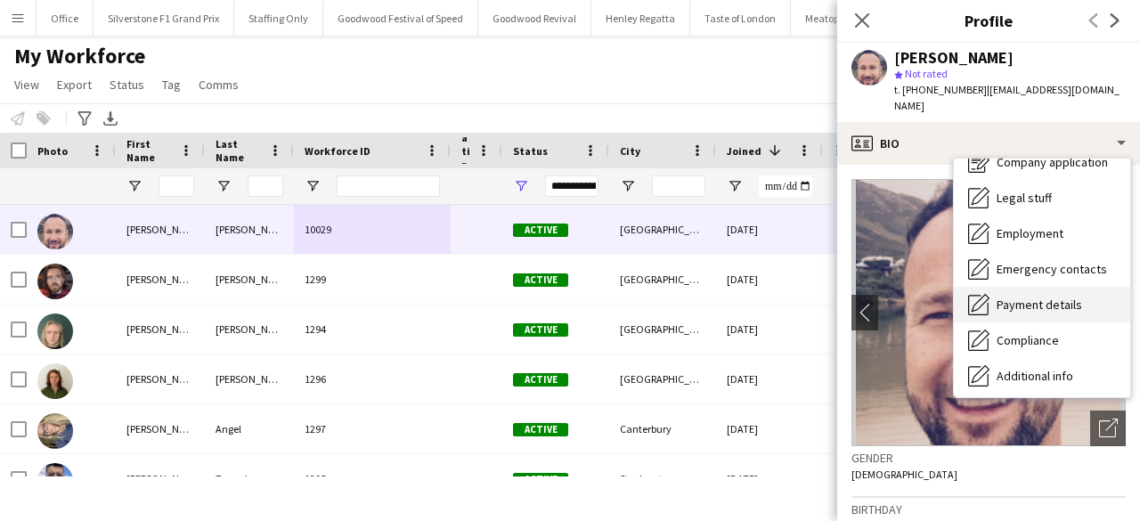
click at [1051, 368] on span "Additional info" at bounding box center [1034, 376] width 77 height 16
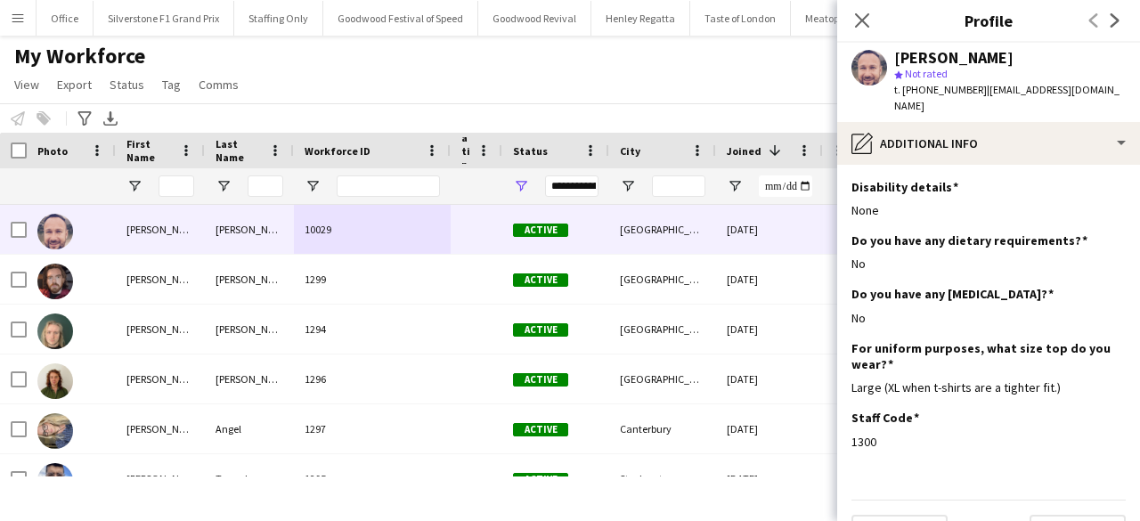
click at [1051, 356] on div "For uniform purposes, what size top do you wear? Edit this field Large (XL when…" at bounding box center [988, 375] width 274 height 70
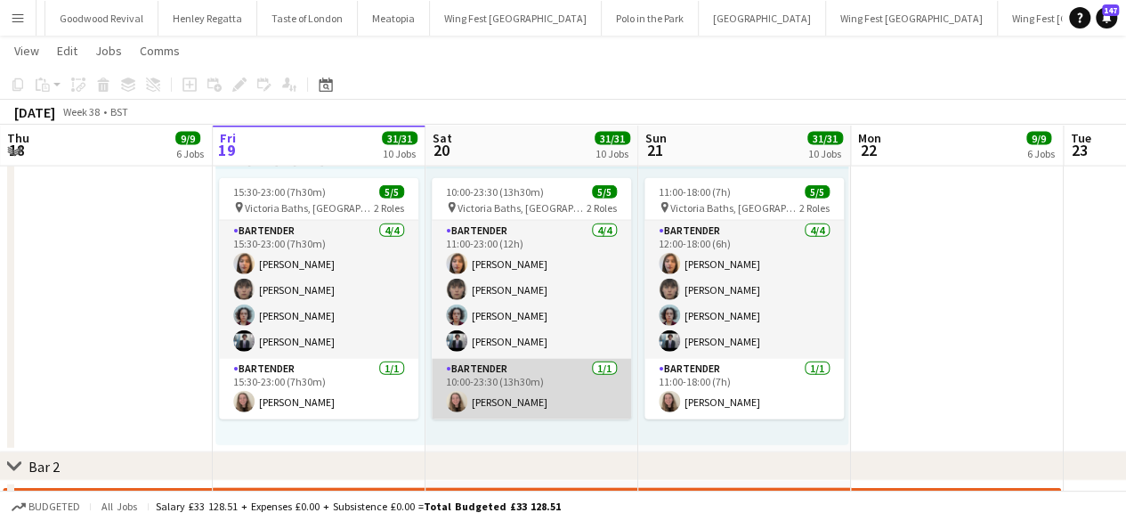
scroll to position [2017, 0]
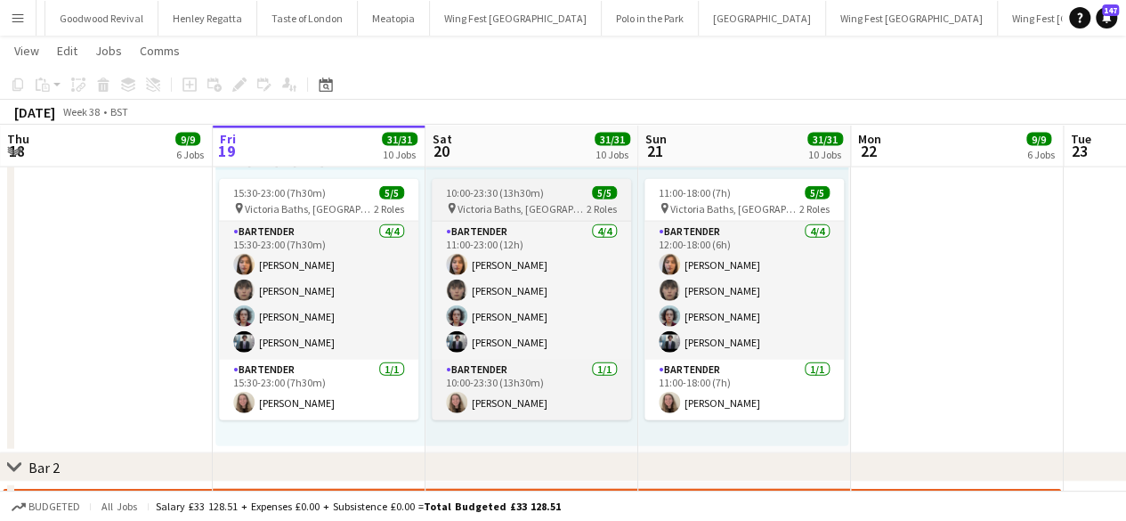
click at [496, 199] on app-job-card "10:00-23:30 (13h30m) 5/5 pin Victoria Baths, Manchester 2 Roles Bartender 4/4 1…" at bounding box center [531, 299] width 199 height 241
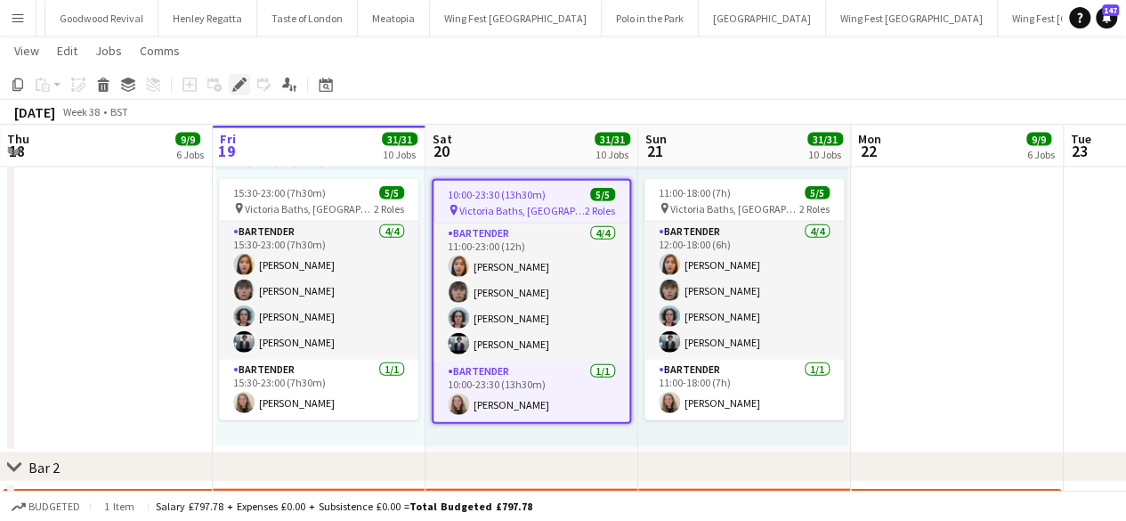
click at [234, 81] on icon "Edit" at bounding box center [239, 84] width 14 height 14
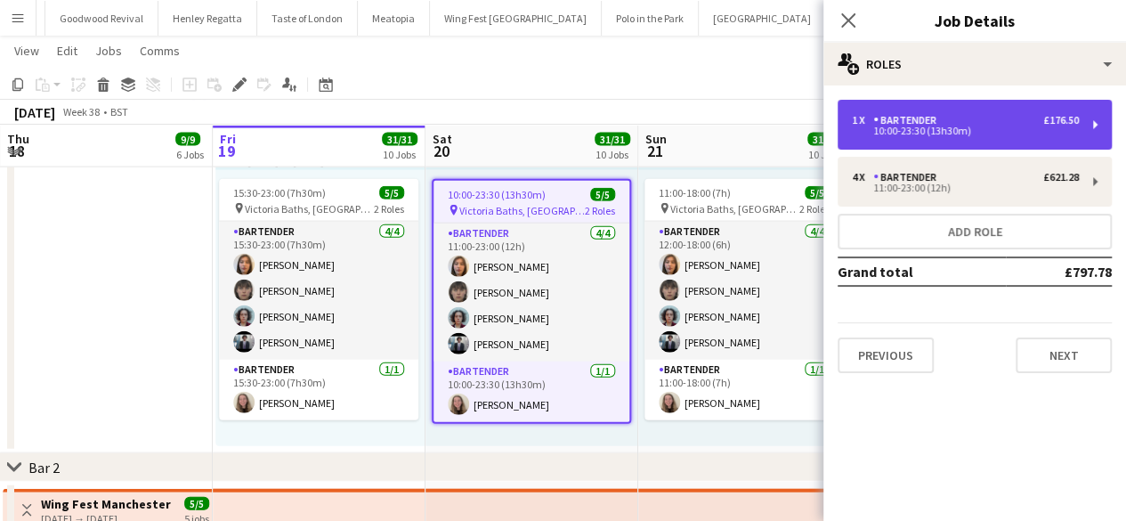
click at [892, 129] on div "10:00-23:30 (13h30m)" at bounding box center [965, 130] width 227 height 9
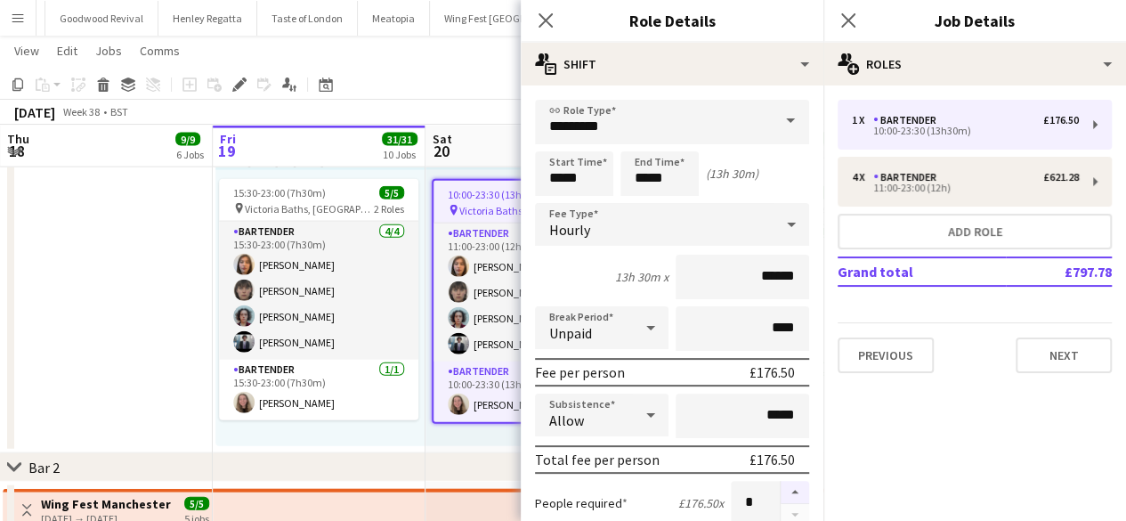
click at [787, 488] on button "button" at bounding box center [795, 492] width 28 height 23
type input "*"
click at [447, 464] on div "chevron-right Bar 2" at bounding box center [563, 467] width 1126 height 28
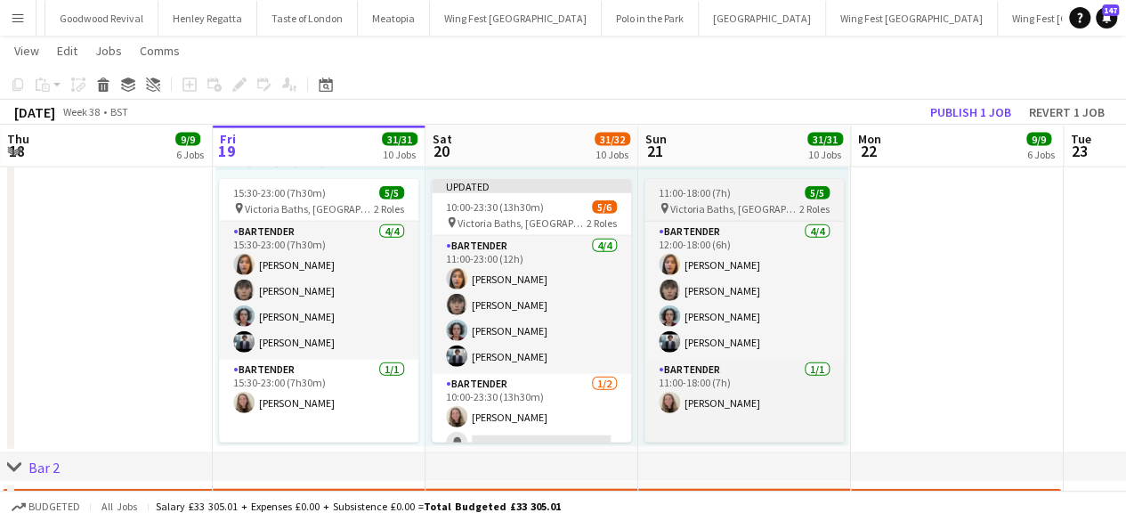
click at [693, 190] on span "11:00-18:00 (7h)" at bounding box center [695, 192] width 72 height 13
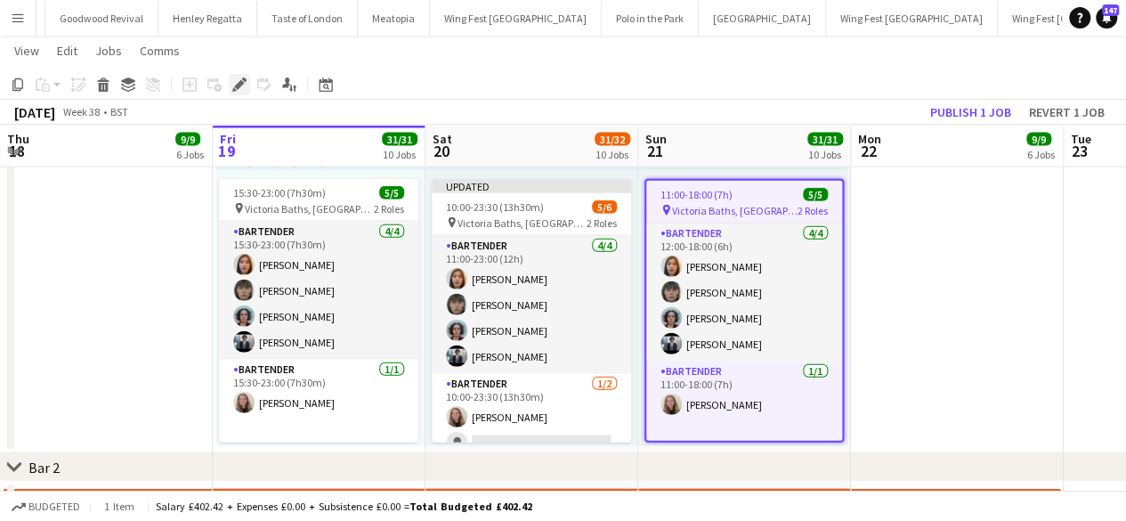
click at [240, 77] on icon "Edit" at bounding box center [239, 84] width 14 height 14
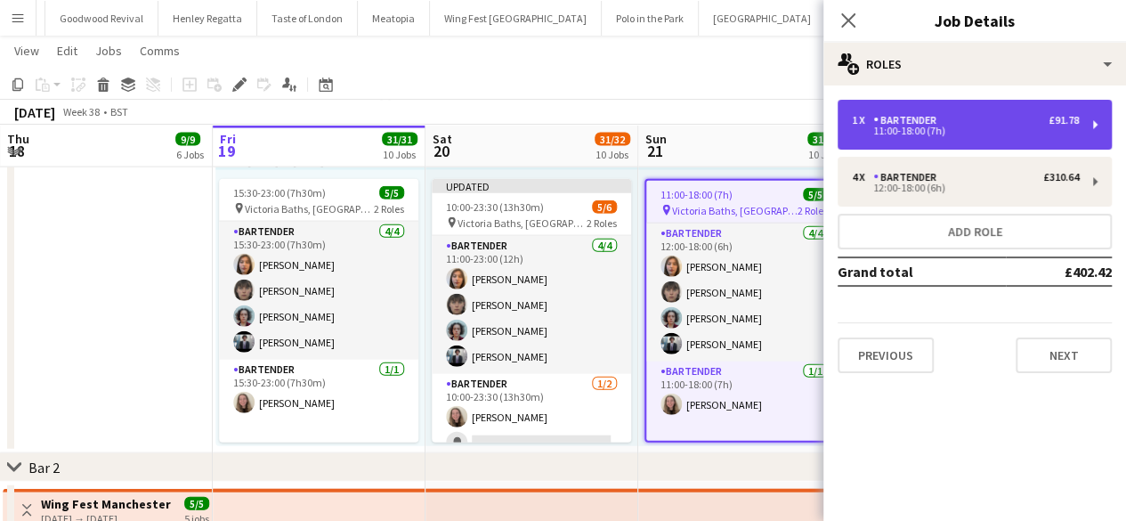
click at [919, 133] on div "11:00-18:00 (7h)" at bounding box center [965, 130] width 227 height 9
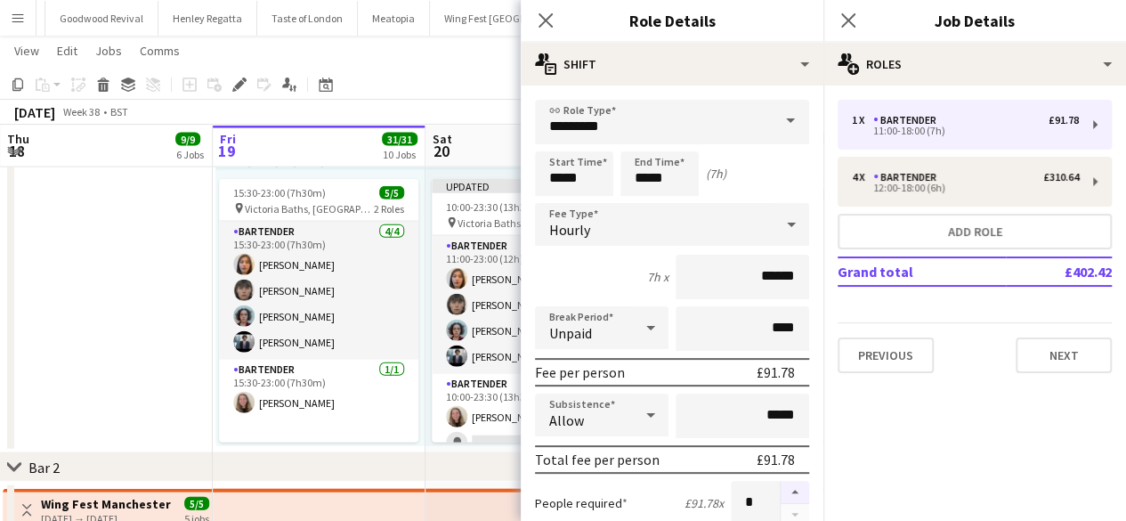
click at [789, 491] on button "button" at bounding box center [795, 492] width 28 height 23
type input "*"
click at [485, 491] on app-top-bar at bounding box center [532, 508] width 213 height 39
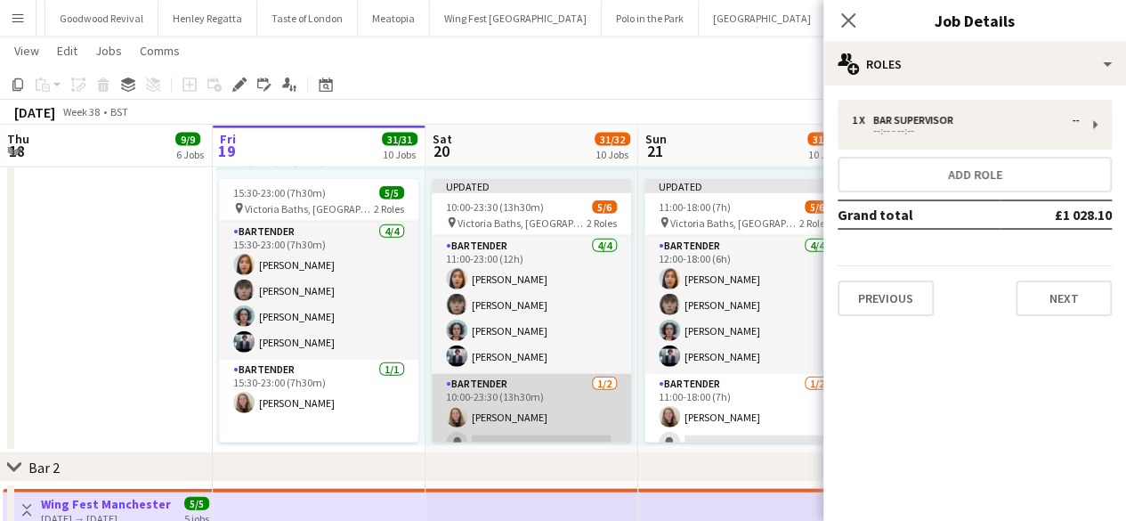
click at [541, 429] on app-card-role "Bartender 1/2 10:00-23:30 (13h30m) Eliza Netley single-neutral-actions" at bounding box center [531, 417] width 199 height 86
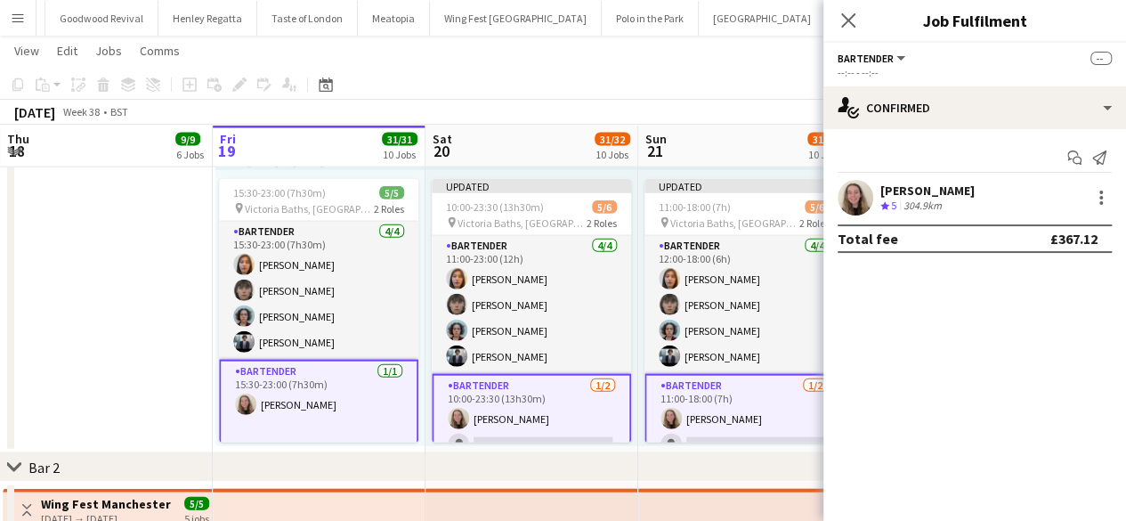
click at [145, 392] on app-date-cell "Toggle View Wing Fest Manchester - Beavertown Bar 18-09-2025 → 22-09-2025 5/5 5…" at bounding box center [106, 127] width 213 height 652
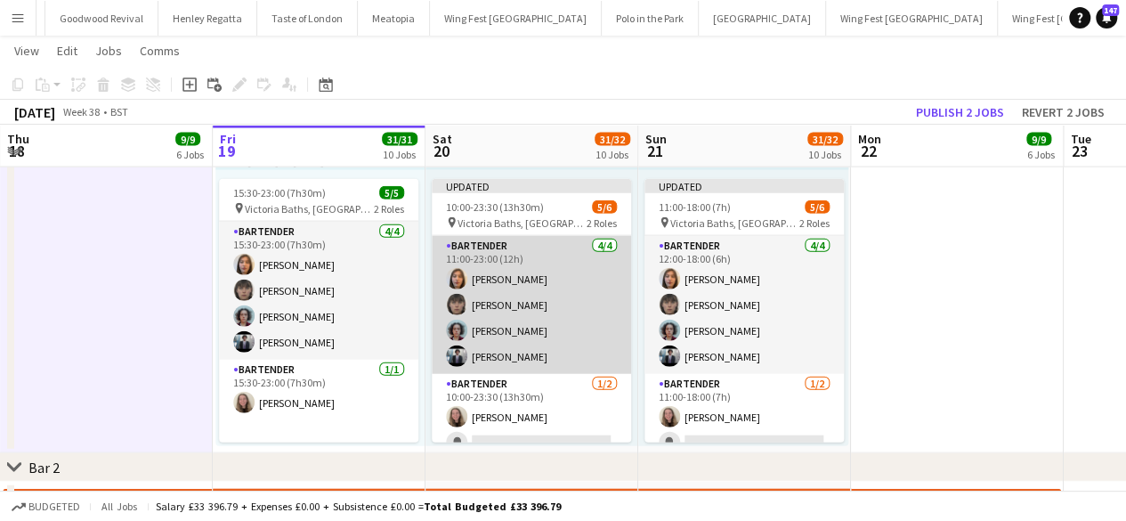
click at [492, 246] on app-card-role "Bartender 4/4 11:00-23:00 (12h) Eve Atkinson Effie Davis Felix Shotter Amir Ahm…" at bounding box center [531, 305] width 199 height 138
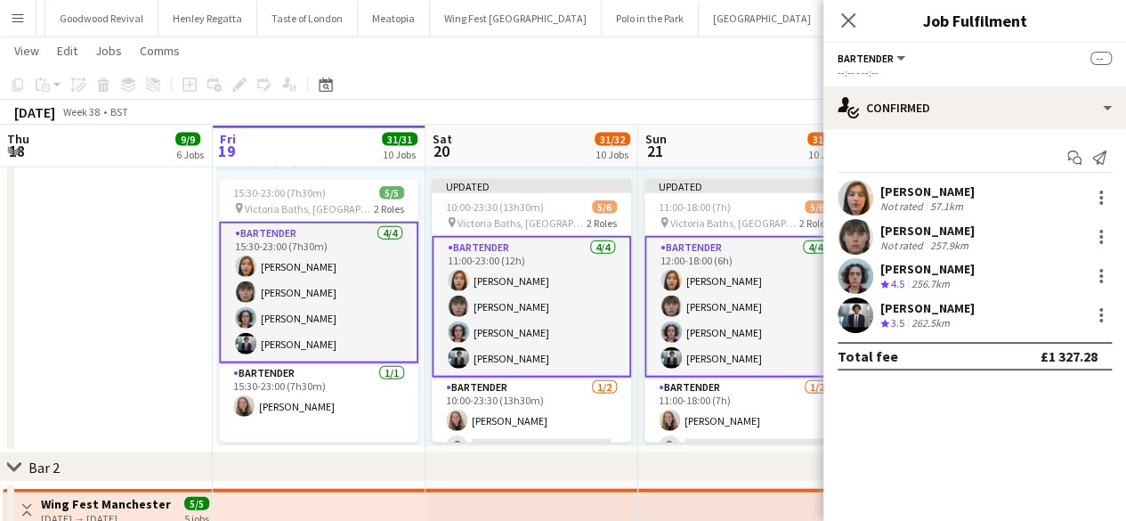
click at [492, 246] on app-card-role "Bartender 4/4 11:00-23:00 (12h) Eve Atkinson Effie Davis Felix Shotter Amir Ahm…" at bounding box center [531, 307] width 199 height 142
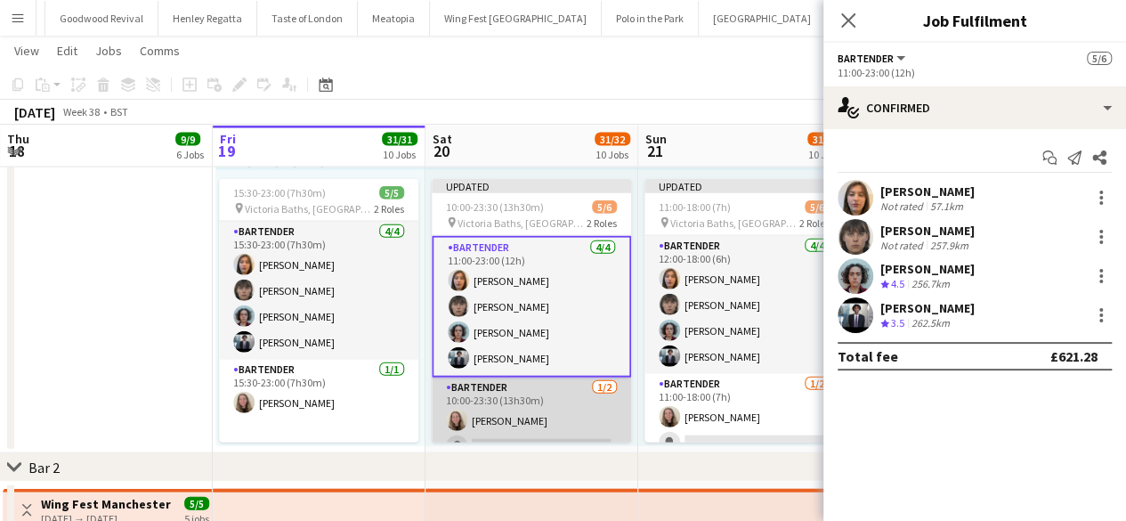
click at [479, 414] on app-card-role "Bartender 1/2 10:00-23:30 (13h30m) Eliza Netley single-neutral-actions" at bounding box center [531, 420] width 199 height 86
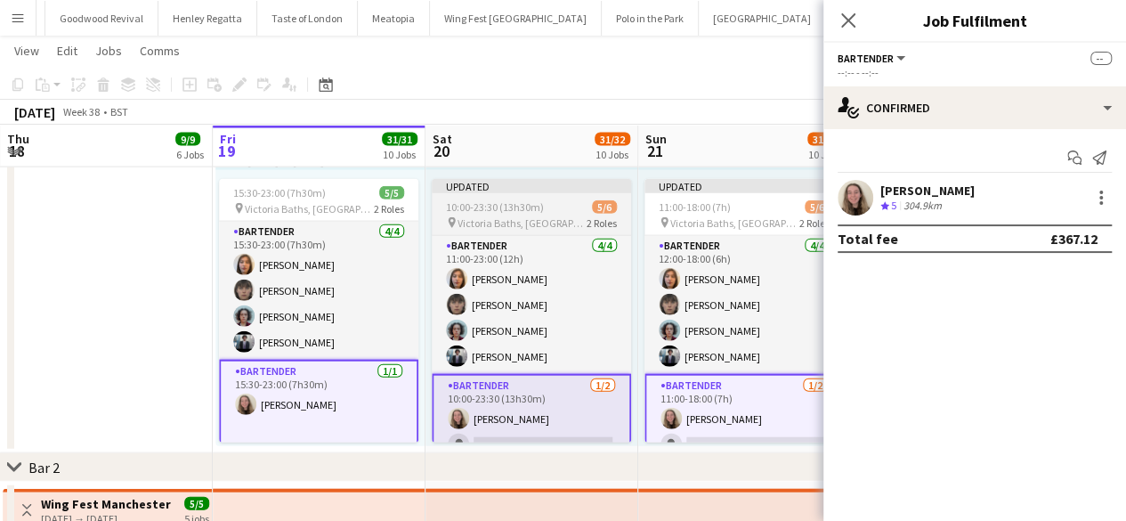
click at [542, 205] on div "10:00-23:30 (13h30m) 5/6" at bounding box center [531, 206] width 199 height 13
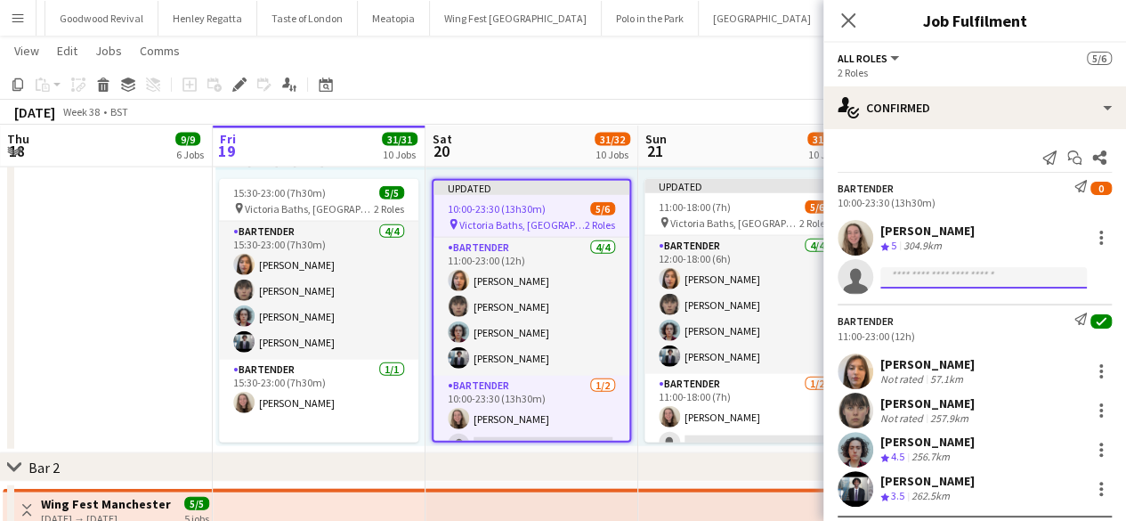
click at [919, 279] on input at bounding box center [984, 277] width 207 height 21
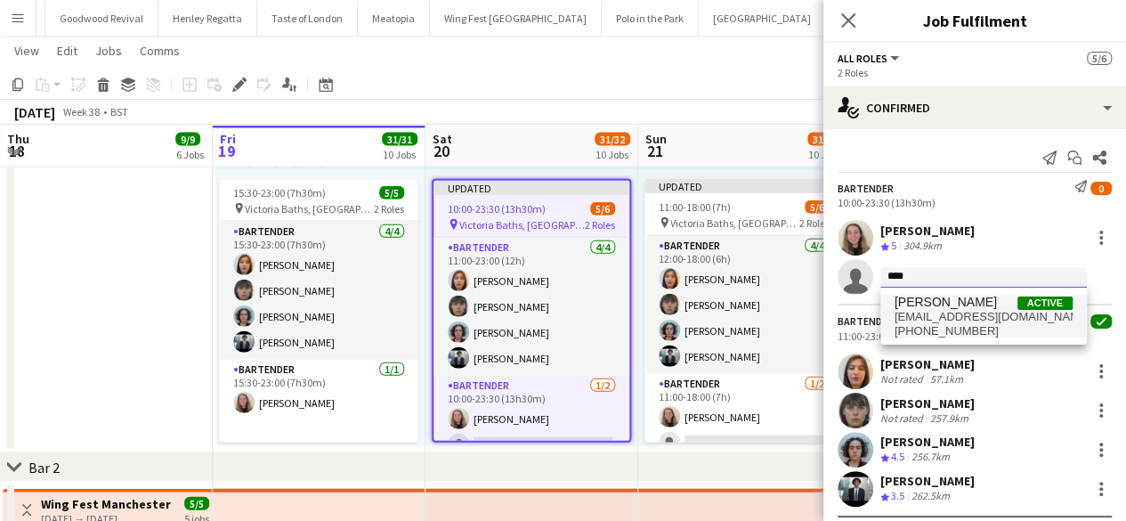
type input "****"
click at [921, 306] on span "[PERSON_NAME]" at bounding box center [946, 302] width 102 height 15
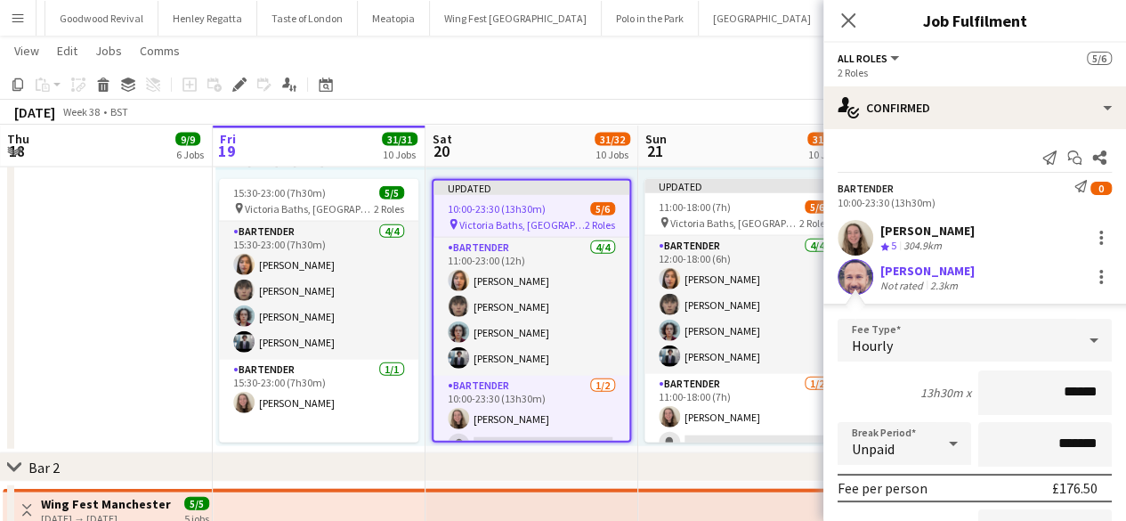
scroll to position [387, 0]
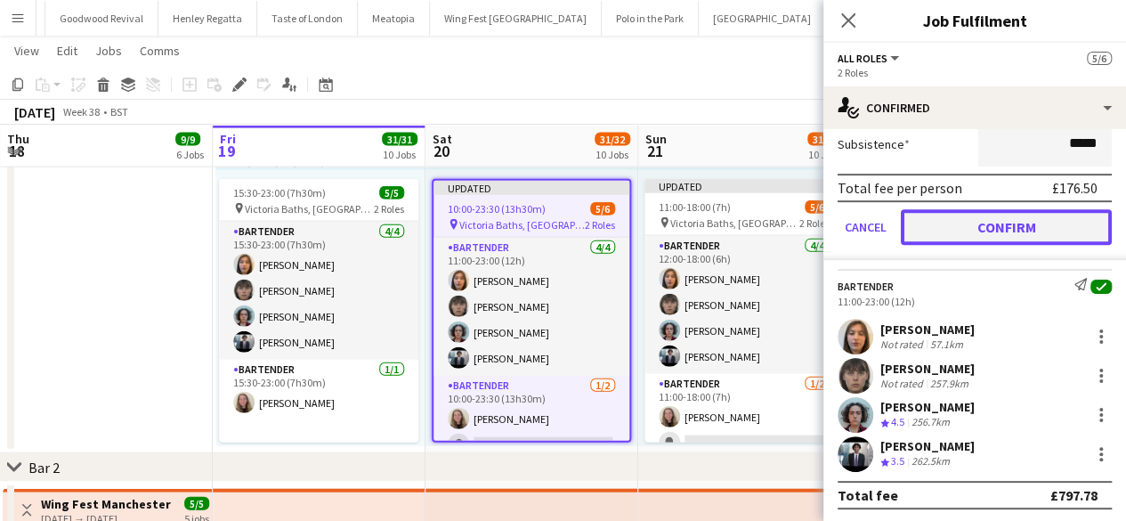
click at [946, 234] on button "Confirm" at bounding box center [1006, 227] width 211 height 36
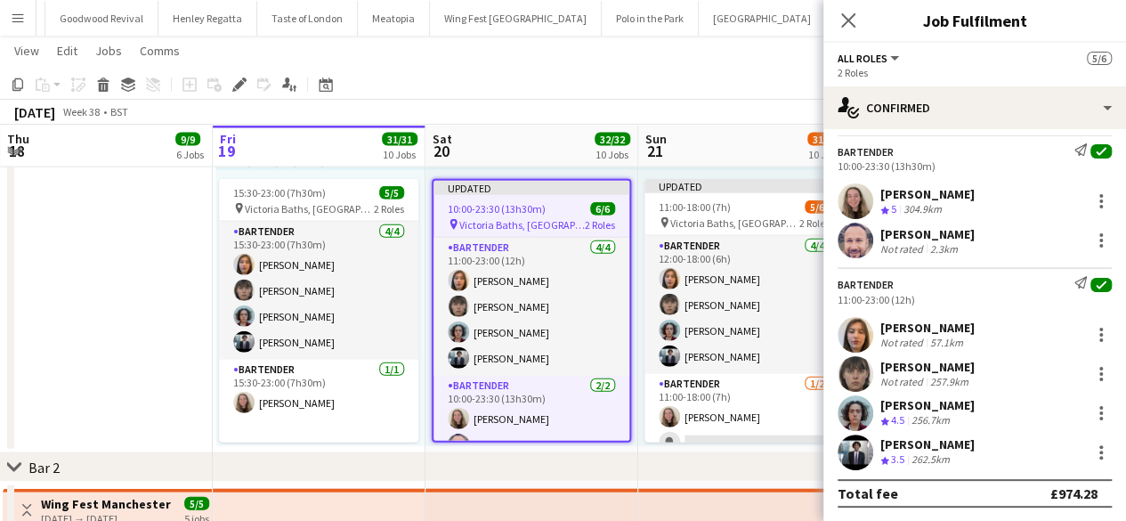
scroll to position [36, 0]
click at [727, 81] on app-toolbar "Copy Paste Paste Ctrl+V Paste with crew Ctrl+Shift+V Paste linked Job Delete Gr…" at bounding box center [563, 84] width 1126 height 30
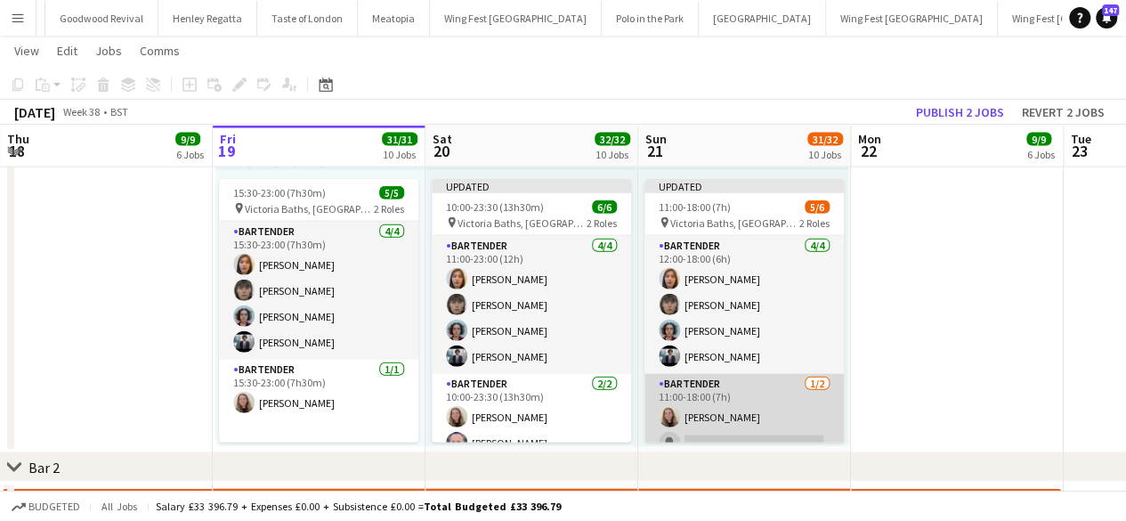
click at [716, 404] on app-card-role "Bartender 1/2 11:00-18:00 (7h) Eliza Netley single-neutral-actions" at bounding box center [744, 417] width 199 height 86
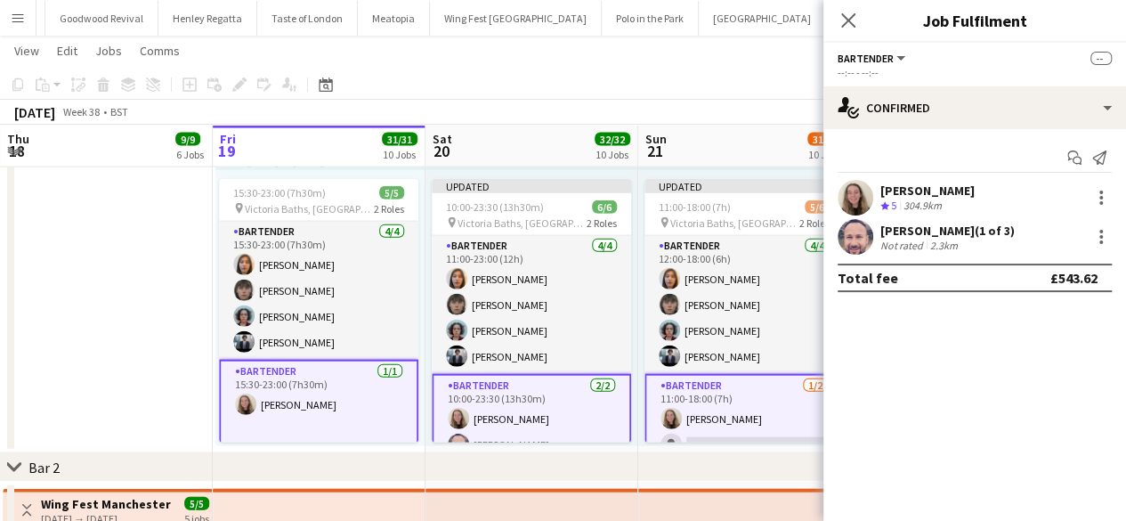
click at [716, 404] on app-card-role "Bartender 1/2 11:00-18:00 (7h) Eliza Netley single-neutral-actions" at bounding box center [744, 419] width 199 height 90
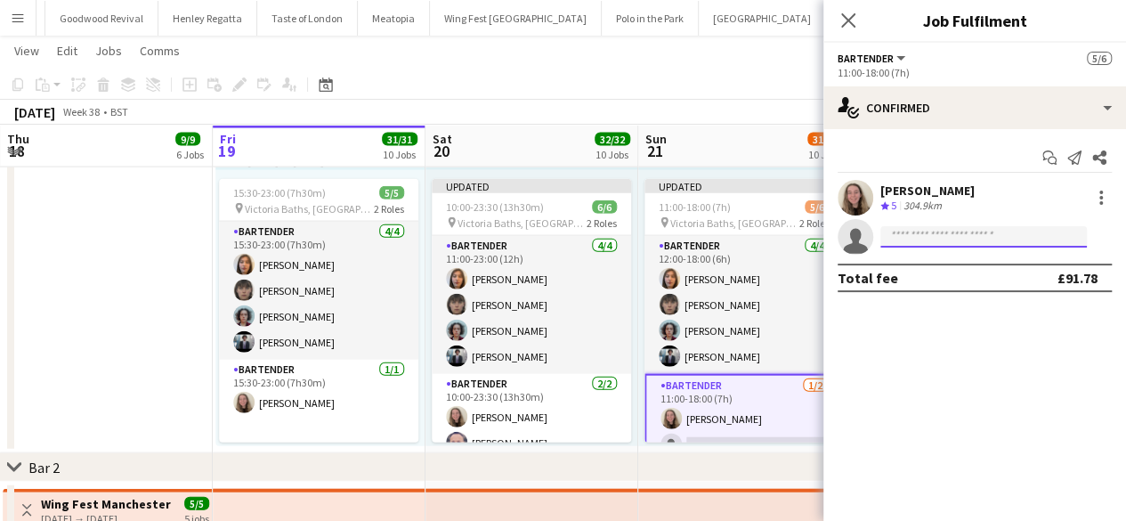
click at [889, 233] on input at bounding box center [984, 236] width 207 height 21
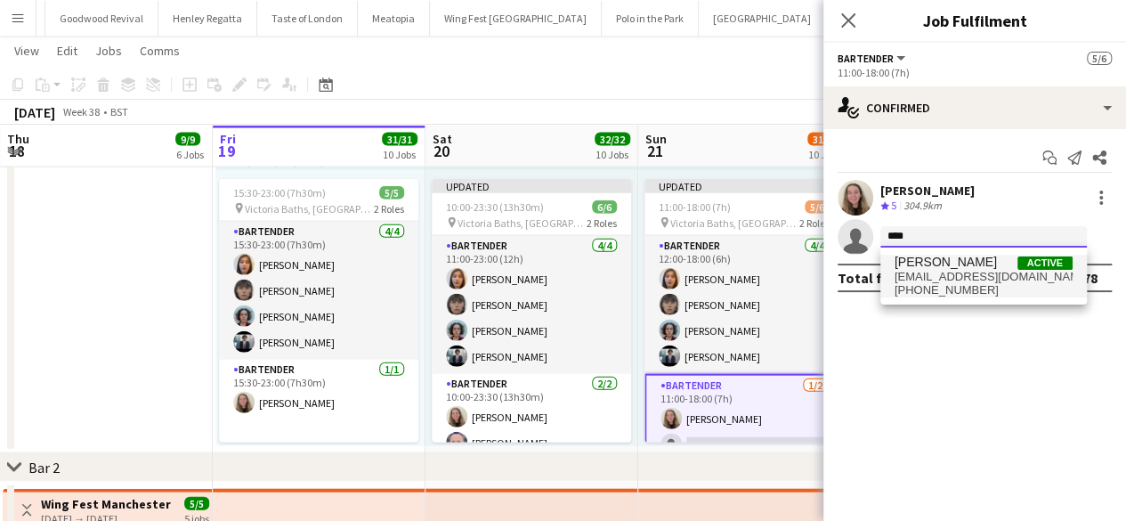
type input "****"
click at [908, 286] on span "[PHONE_NUMBER]" at bounding box center [984, 290] width 178 height 14
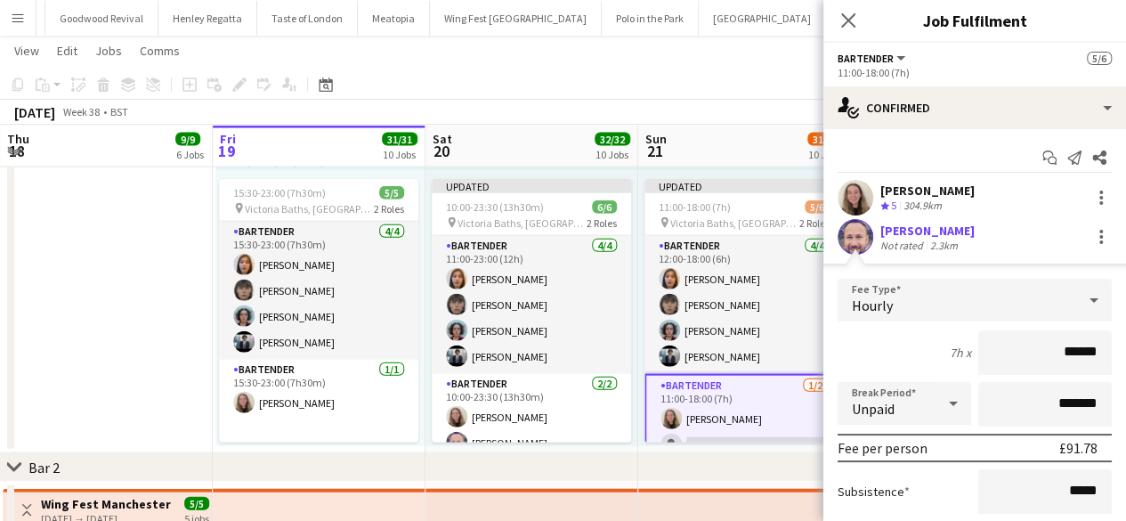
scroll to position [137, 0]
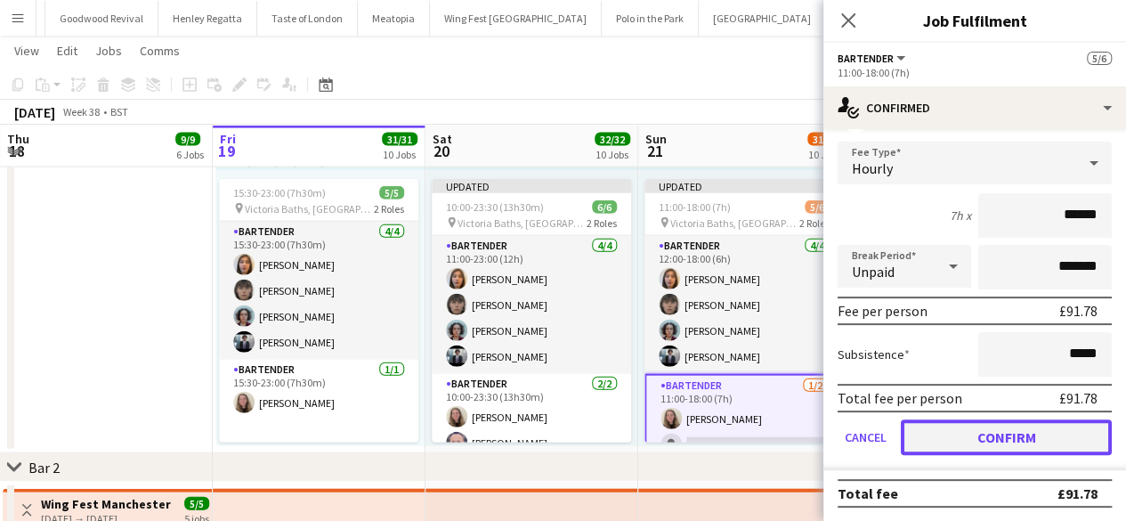
click at [962, 435] on button "Confirm" at bounding box center [1006, 437] width 211 height 36
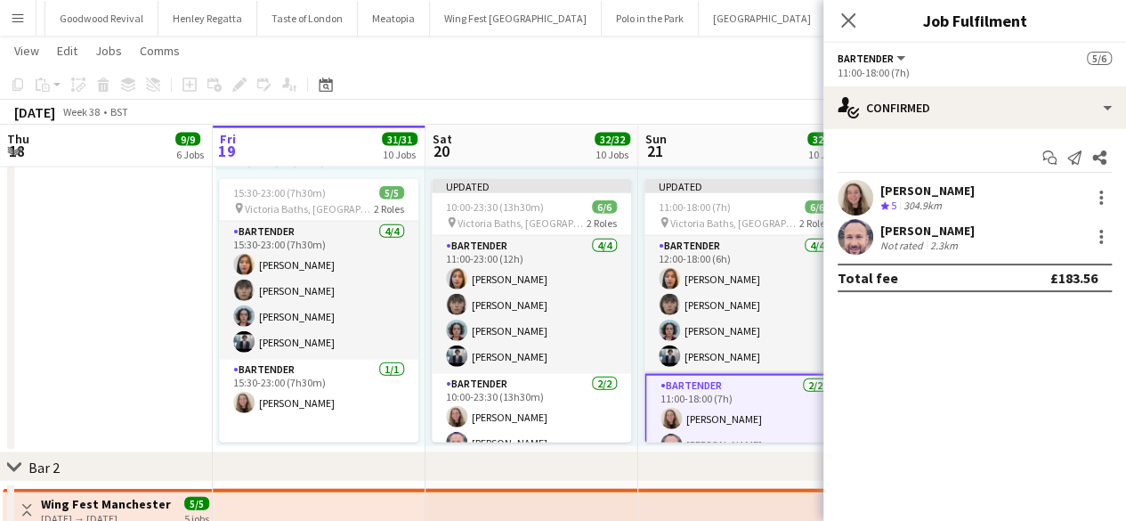
scroll to position [0, 0]
click at [763, 110] on div "September 2025 Week 38 • BST Publish 1 job Revert 1 job" at bounding box center [563, 112] width 1126 height 25
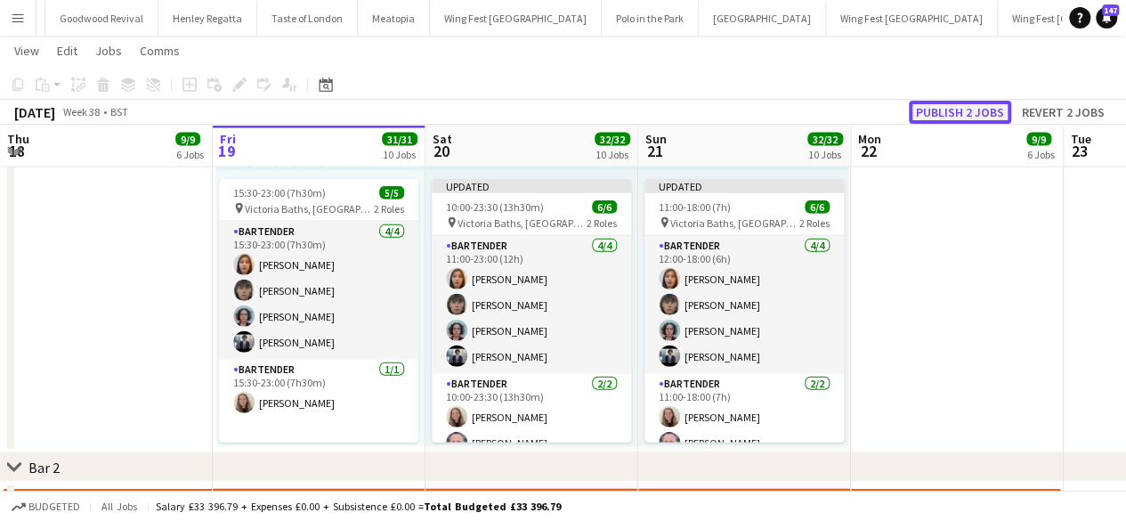
click at [922, 109] on button "Publish 2 jobs" at bounding box center [960, 112] width 102 height 23
